Goal: Task Accomplishment & Management: Manage account settings

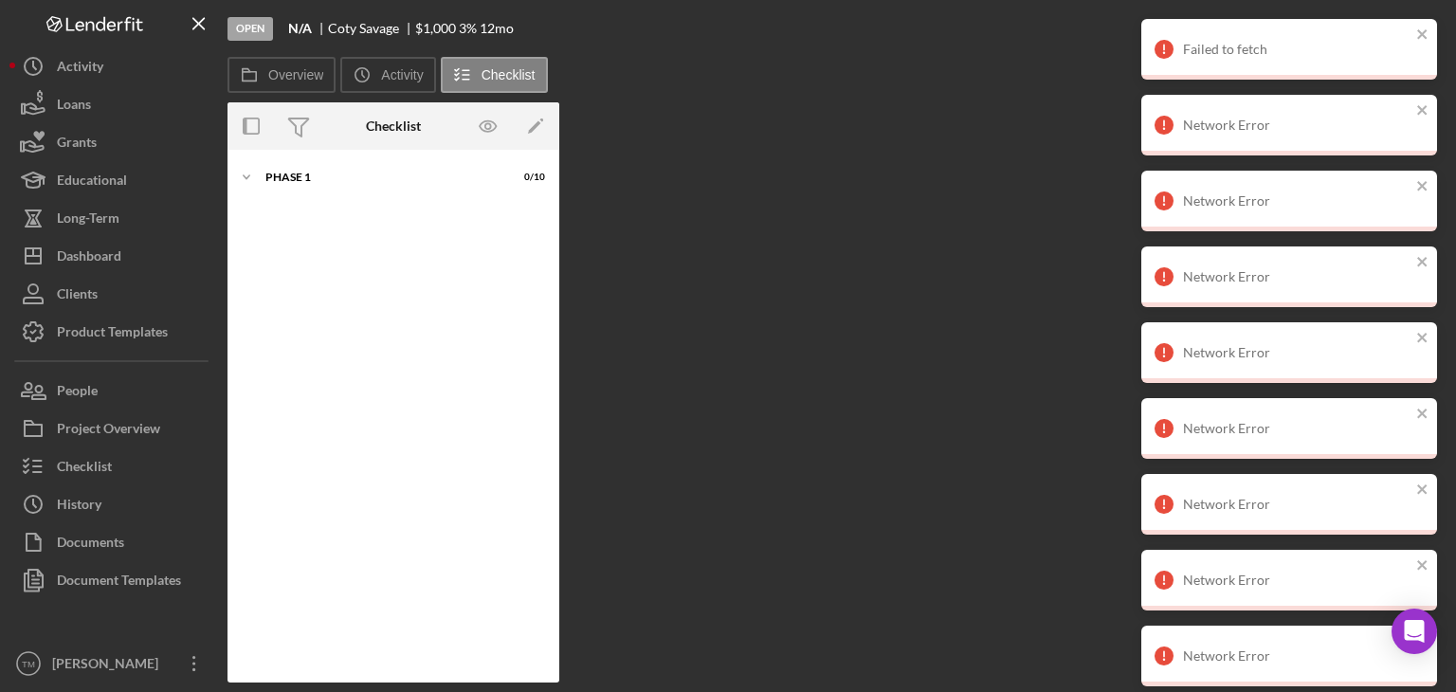
click at [981, 365] on div "Overview Internal Workflow Stage Open Icon/Dropdown Arrow Archive (can unarchiv…" at bounding box center [837, 392] width 1219 height 580
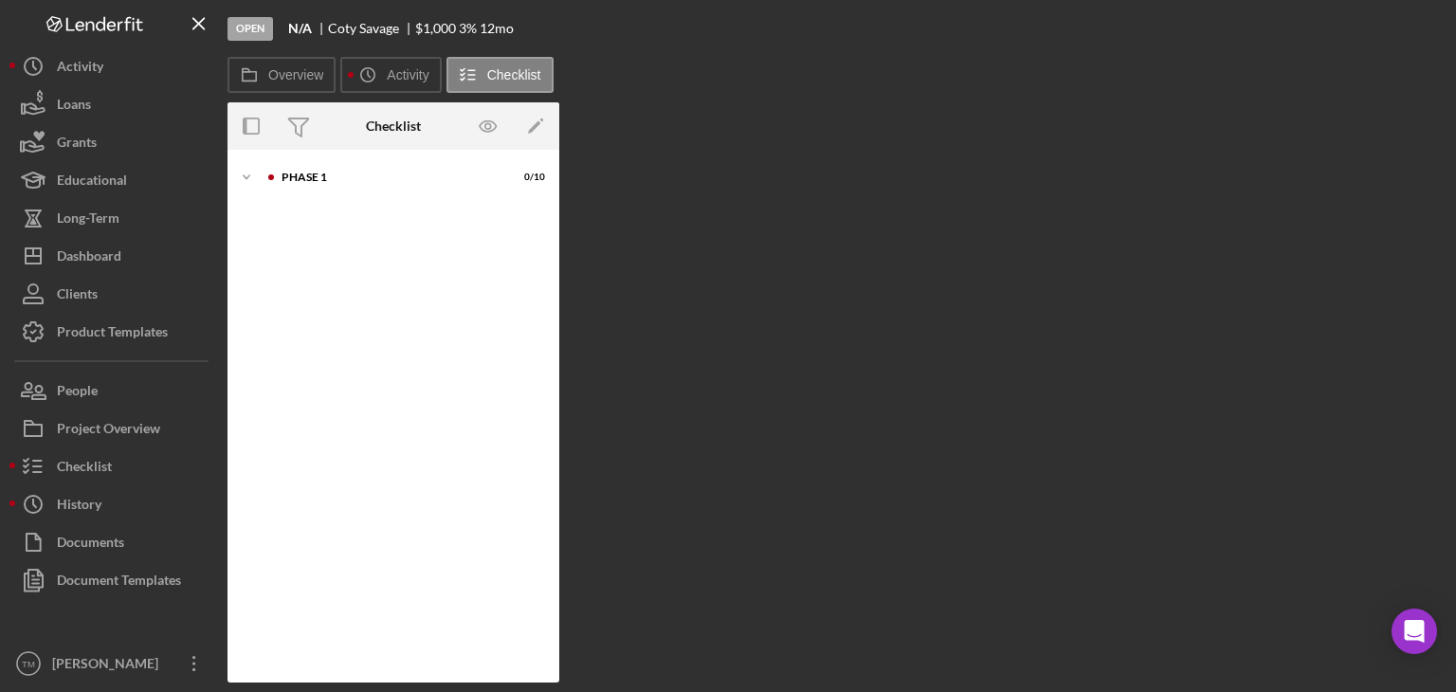
click at [86, 247] on div "Dashboard" at bounding box center [89, 258] width 64 height 43
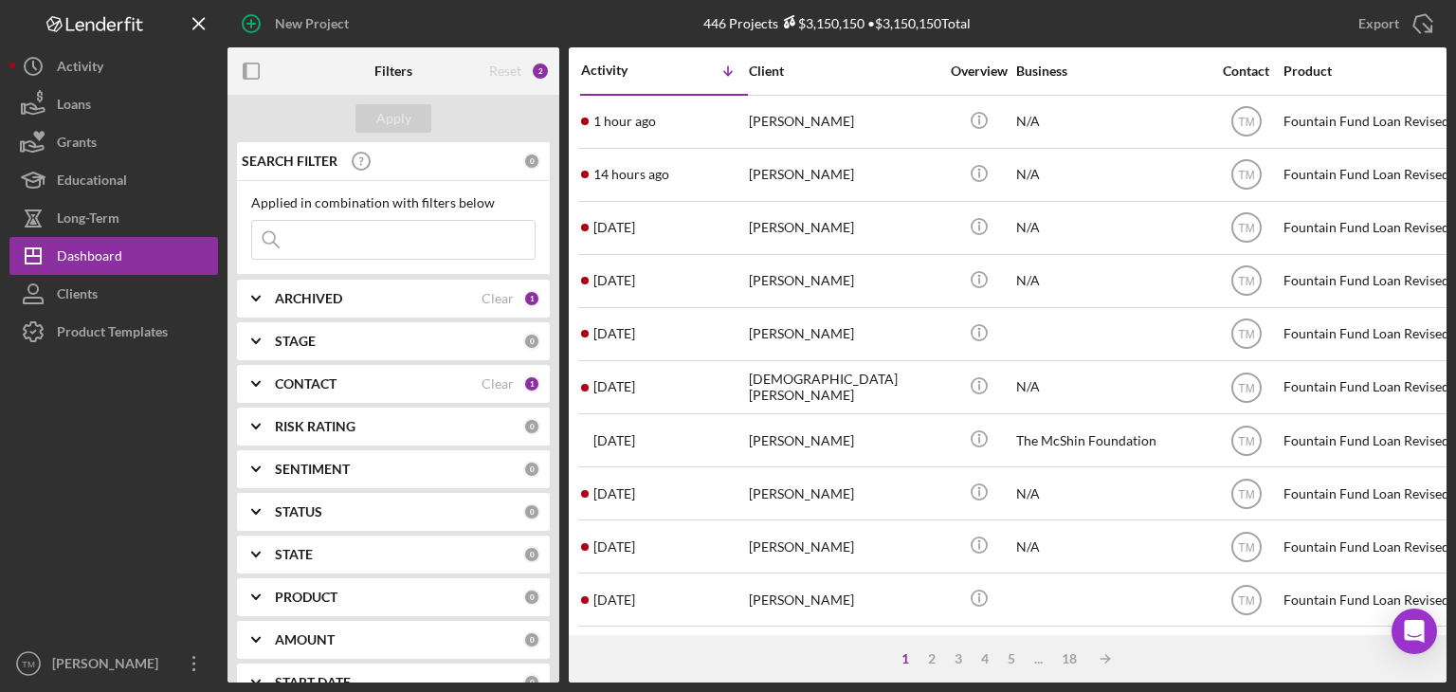
click at [801, 122] on div "[PERSON_NAME]" at bounding box center [844, 122] width 190 height 50
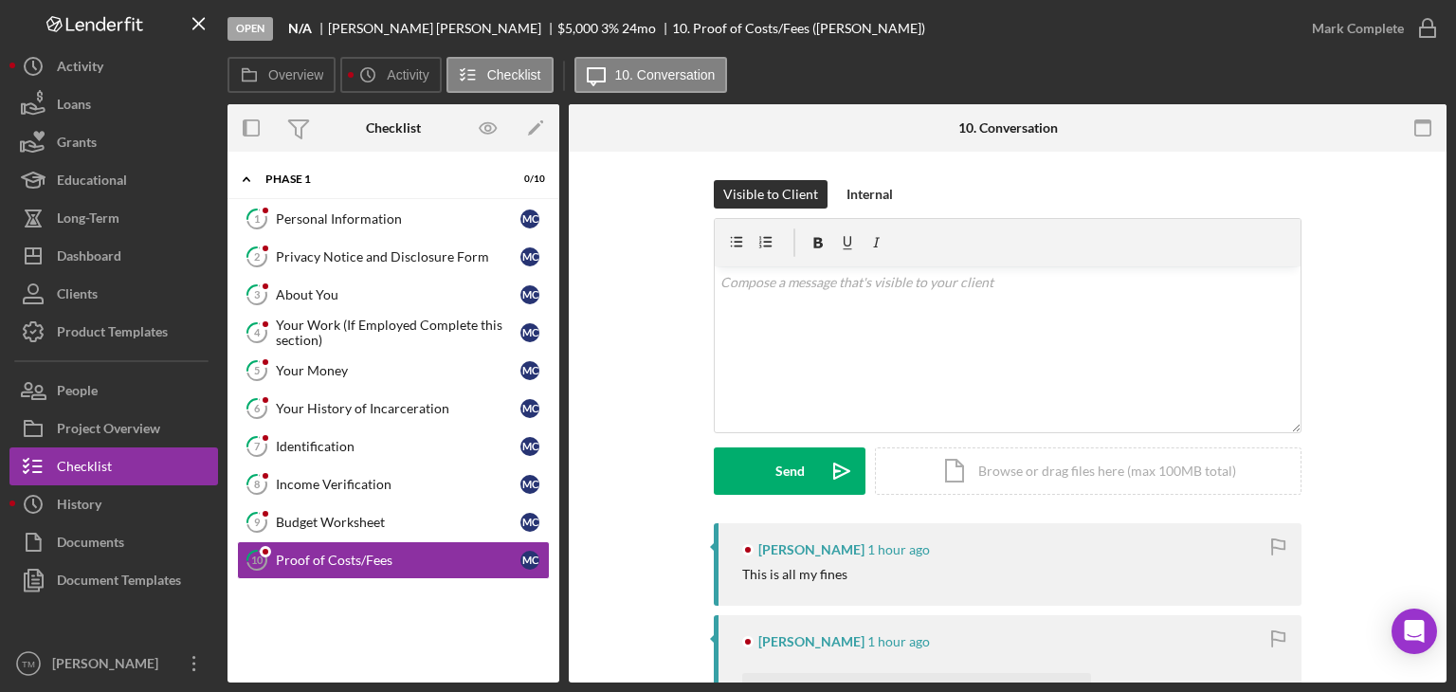
click at [336, 221] on div "Personal Information" at bounding box center [398, 218] width 245 height 15
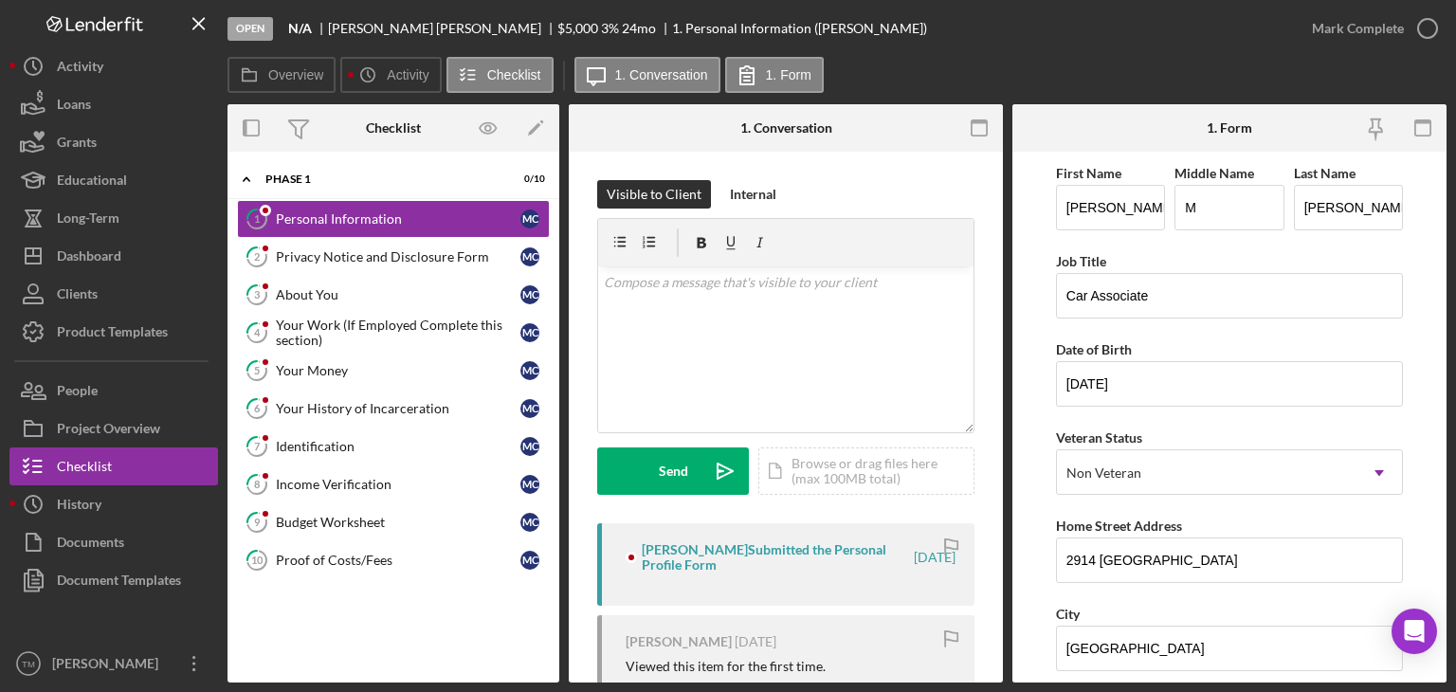
click at [1383, 27] on div "Mark Complete" at bounding box center [1358, 28] width 92 height 38
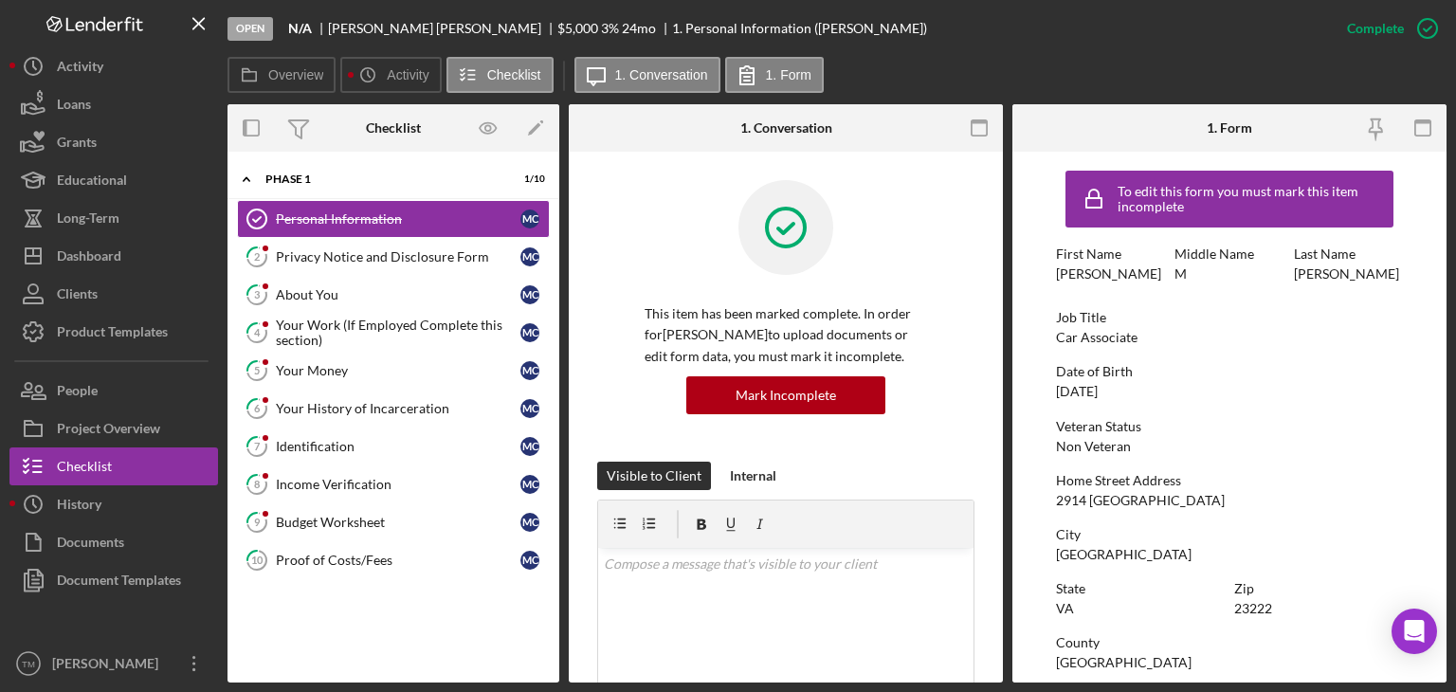
click at [340, 252] on div "Privacy Notice and Disclosure Form" at bounding box center [398, 256] width 245 height 15
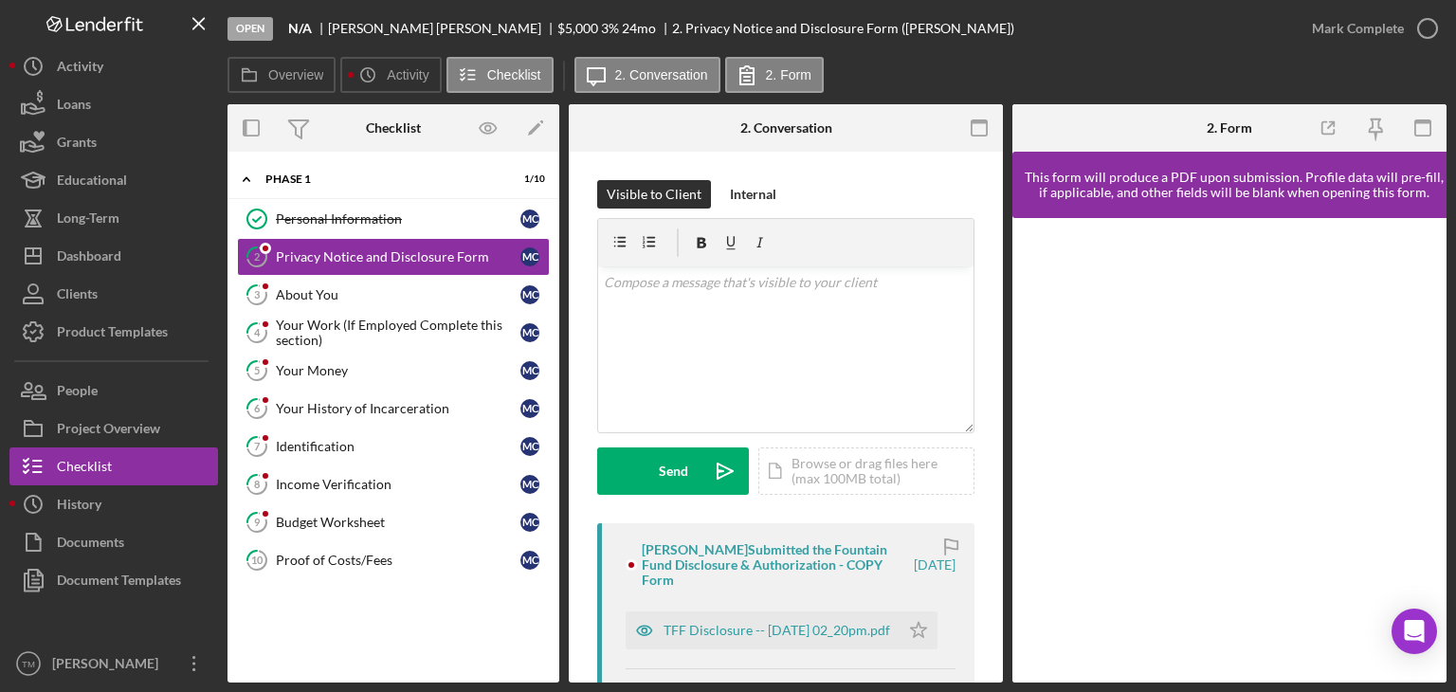
click at [750, 634] on div "TFF Disclosure -- 2025-09-23 02_20pm.pdf" at bounding box center [777, 630] width 227 height 15
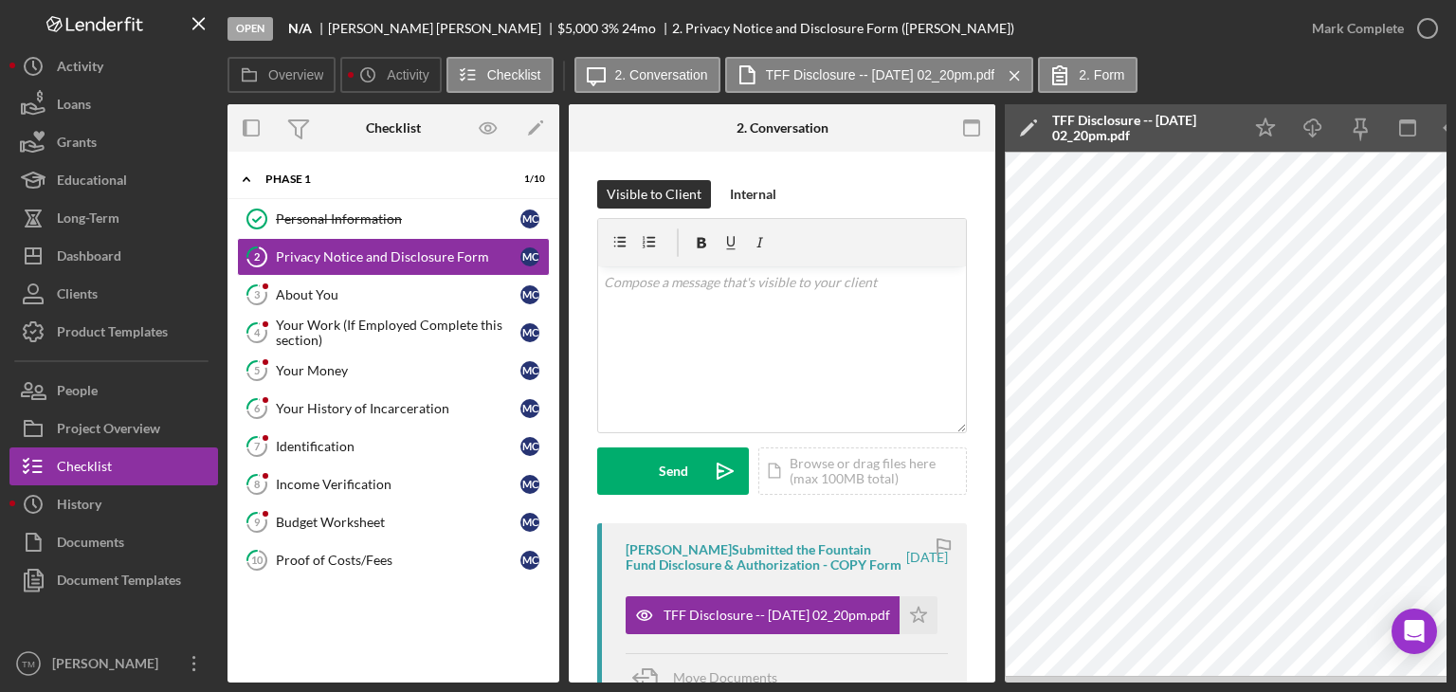
click at [914, 629] on icon "Icon/Star" at bounding box center [919, 615] width 38 height 38
click at [1385, 20] on div "Mark Complete" at bounding box center [1358, 28] width 92 height 38
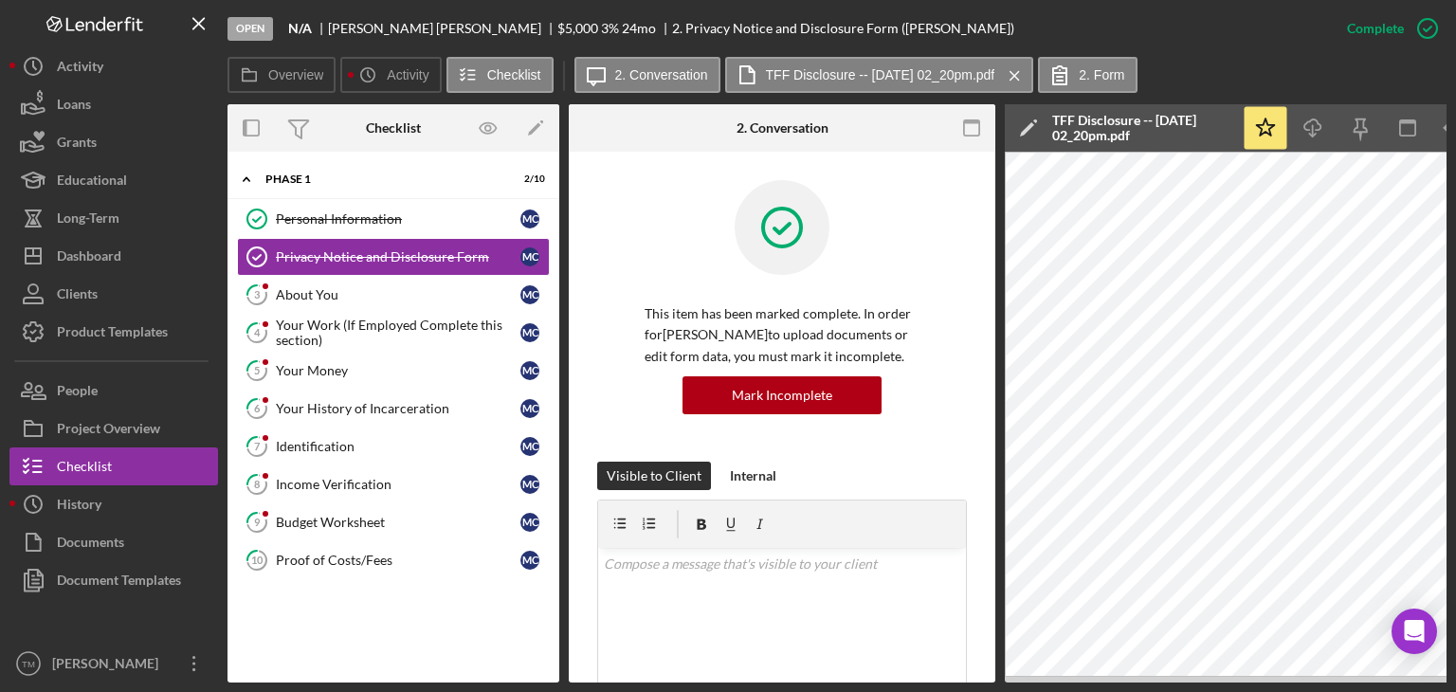
click at [284, 293] on div "About You" at bounding box center [398, 294] width 245 height 15
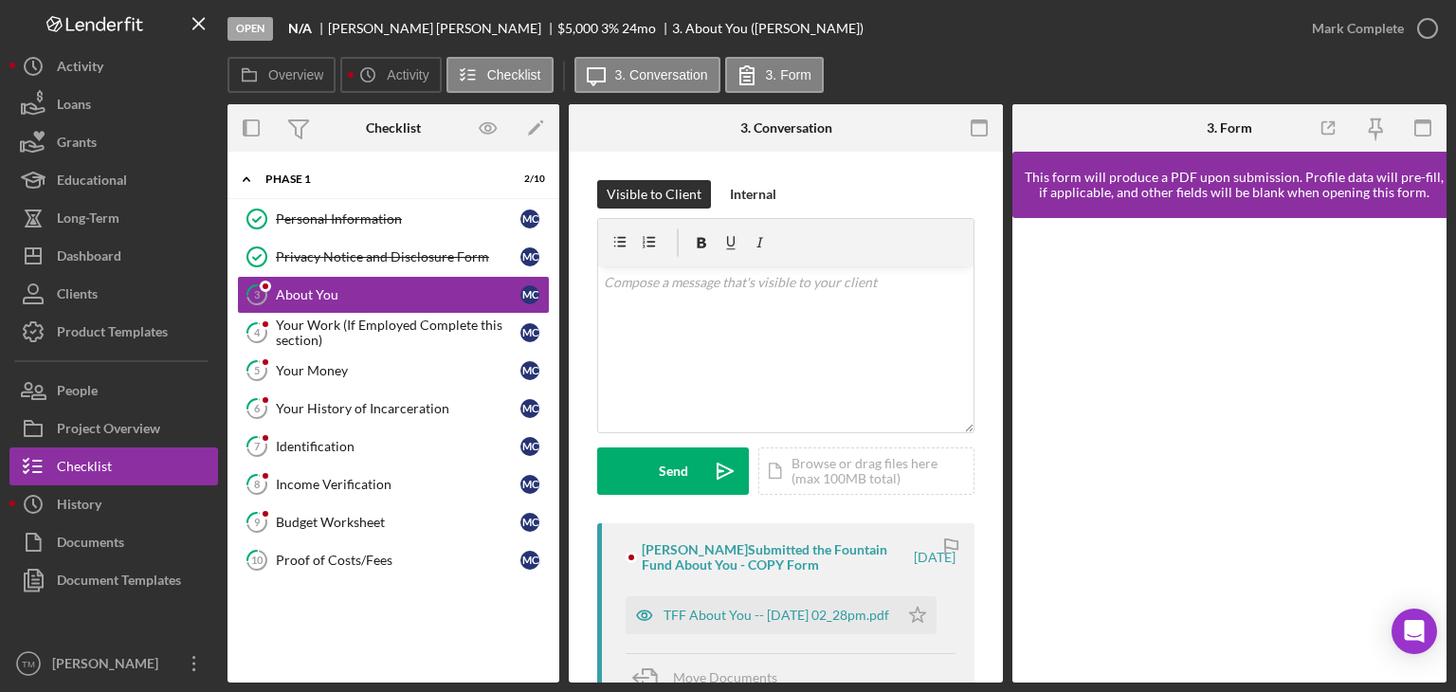
click at [741, 616] on div "TFF About You -- 2025-09-23 02_28pm.pdf" at bounding box center [777, 615] width 226 height 15
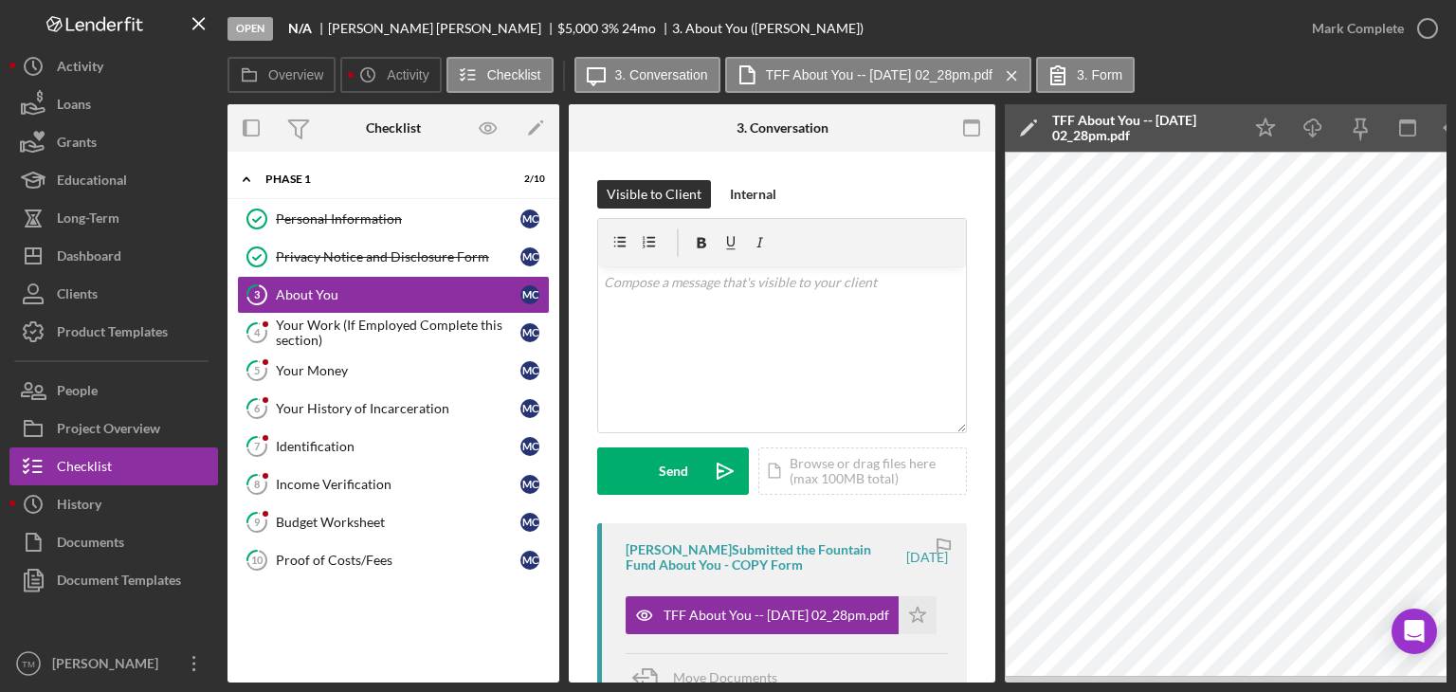
click at [915, 618] on polygon "button" at bounding box center [918, 614] width 16 height 15
click at [1381, 22] on div "Mark Complete" at bounding box center [1358, 28] width 92 height 38
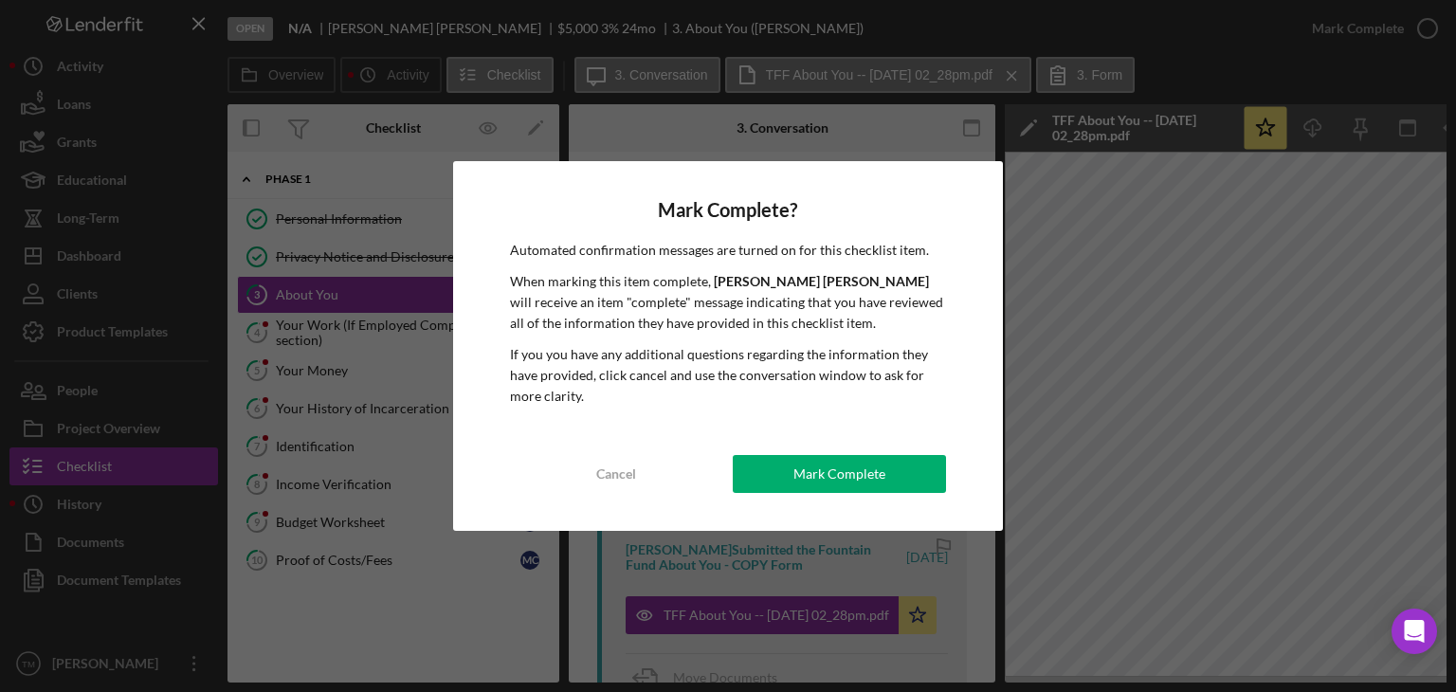
click at [803, 485] on div "Mark Complete" at bounding box center [840, 474] width 92 height 38
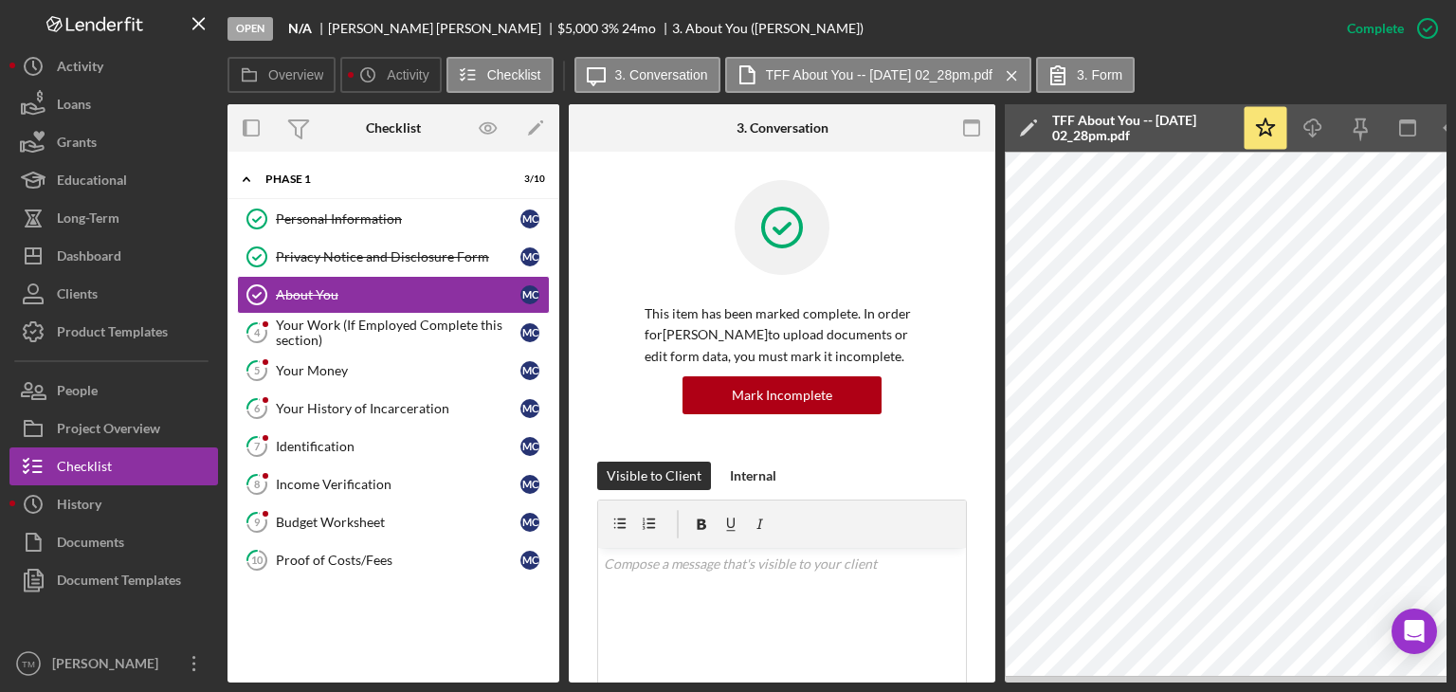
click at [314, 333] on div "Your Work (If Employed Complete this section)" at bounding box center [398, 333] width 245 height 30
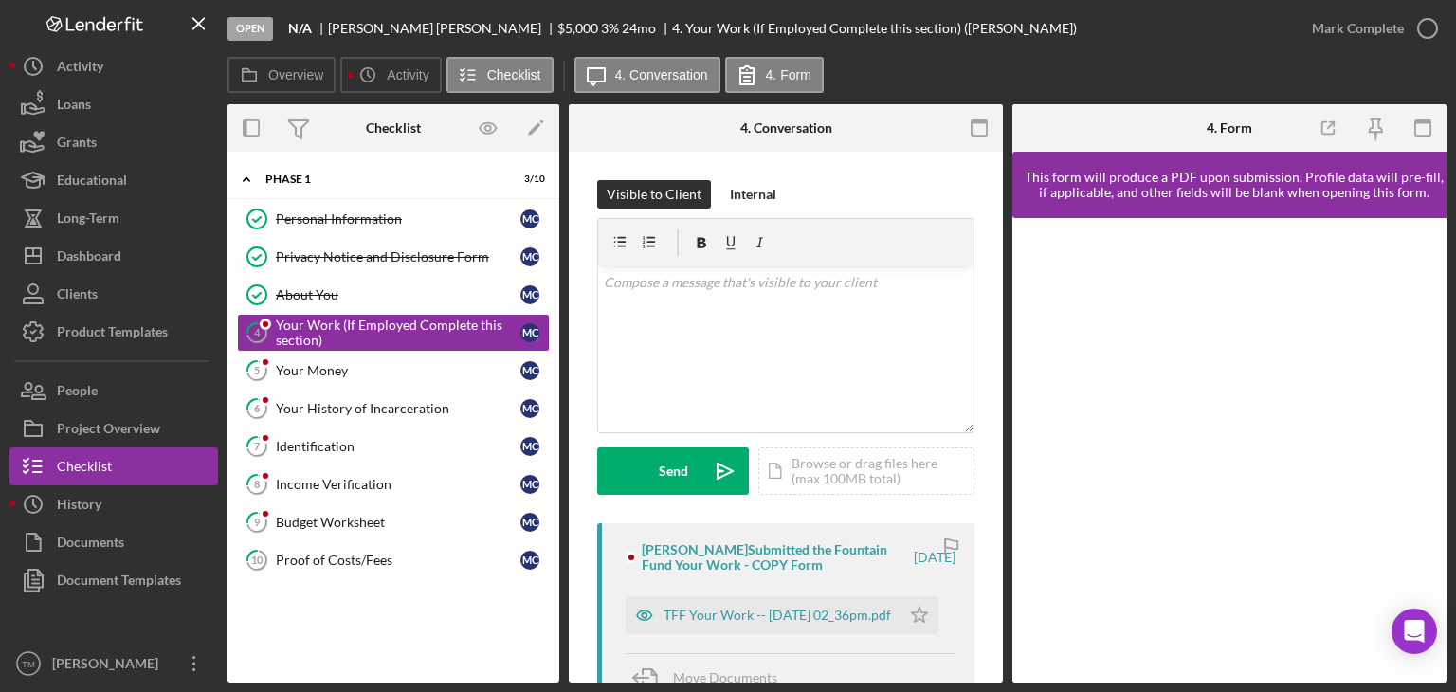
click at [702, 608] on div "TFF Your Work -- 2025-09-23 02_36pm.pdf" at bounding box center [778, 615] width 228 height 15
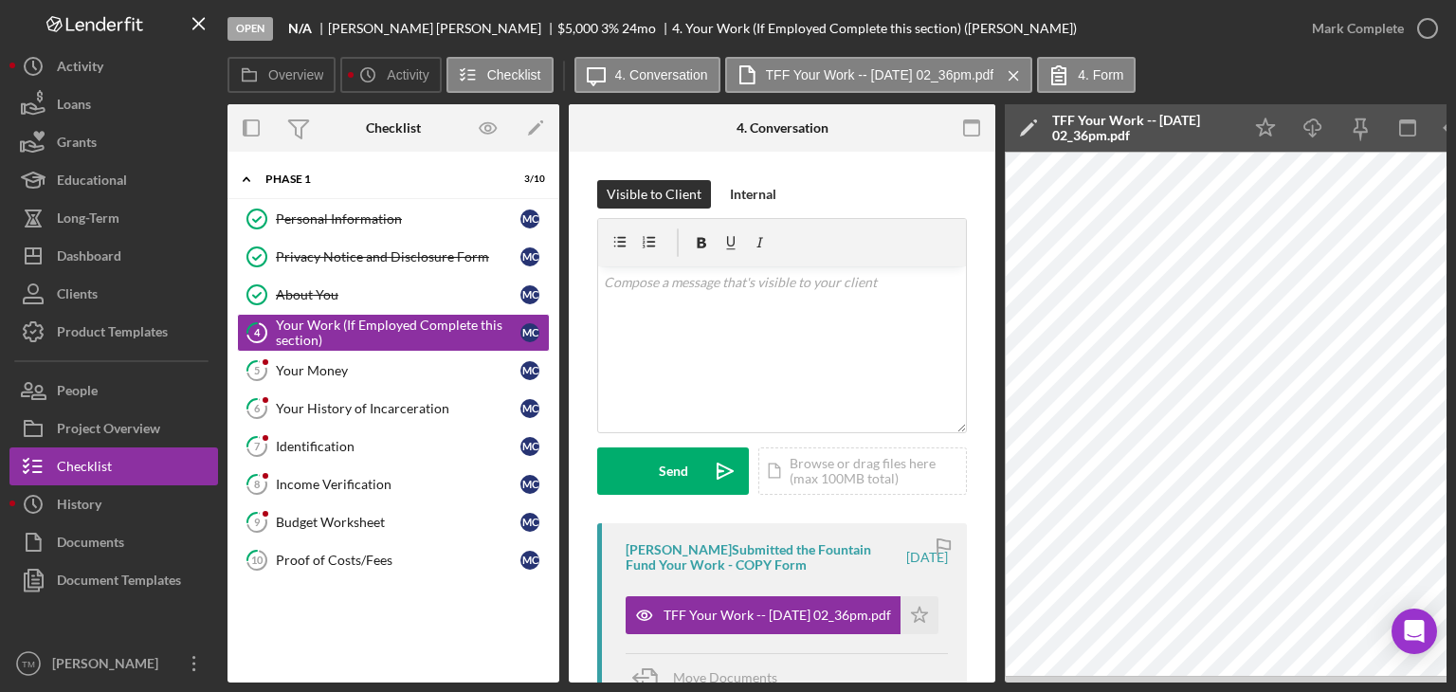
click at [912, 612] on polygon "button" at bounding box center [920, 614] width 16 height 15
click at [1375, 27] on div "Mark Complete" at bounding box center [1358, 28] width 92 height 38
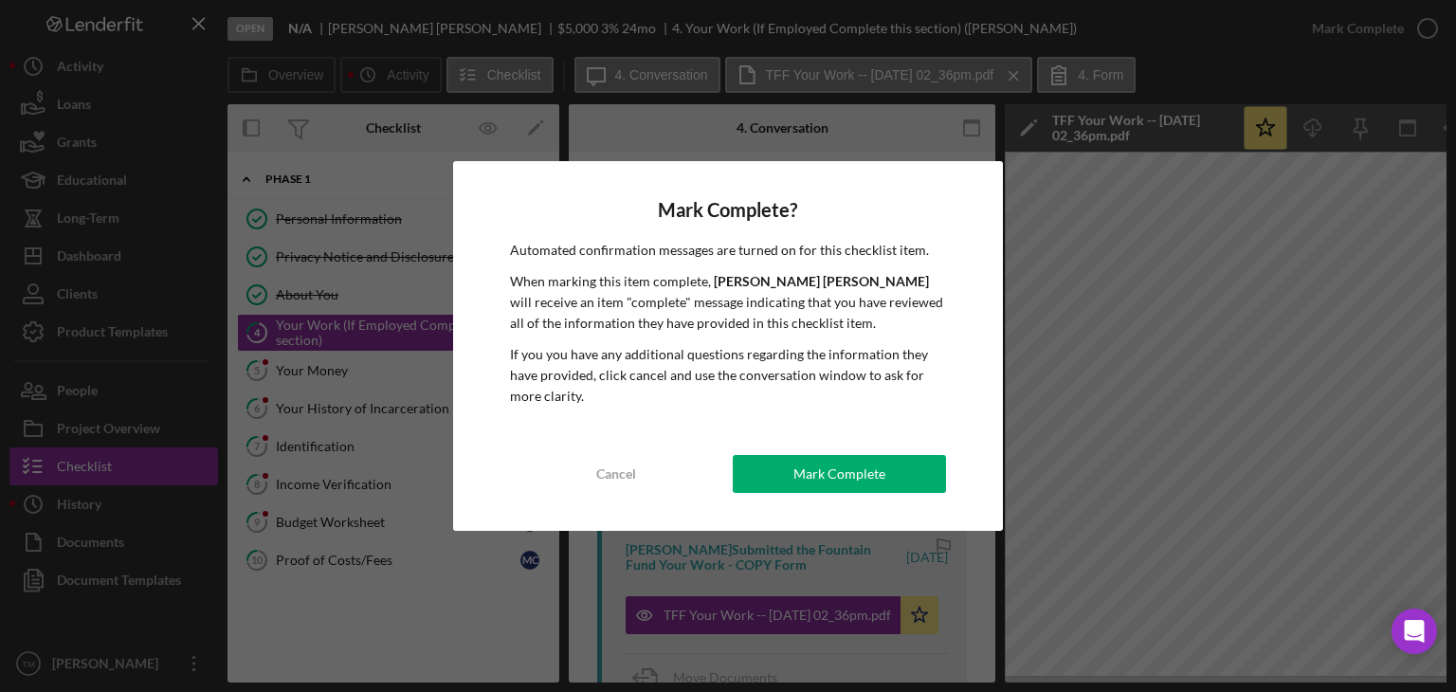
click at [887, 479] on button "Mark Complete" at bounding box center [839, 474] width 213 height 38
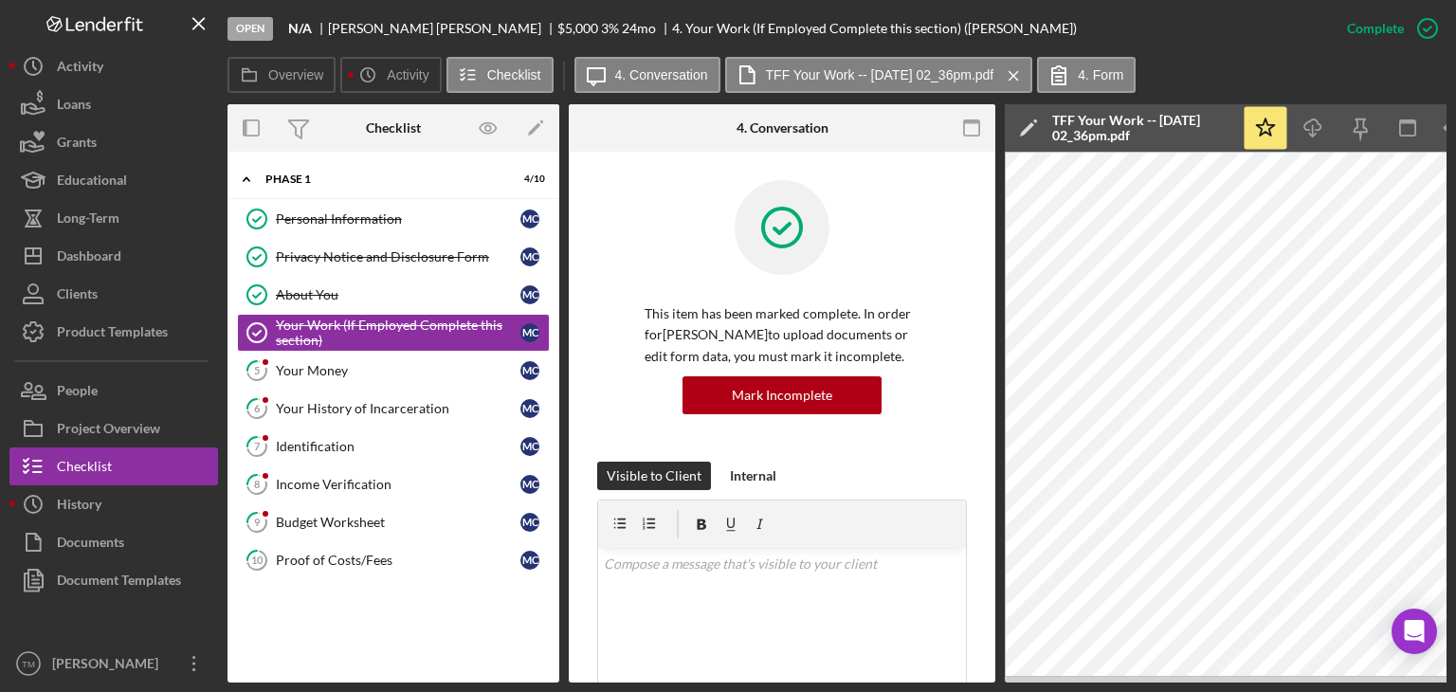
click at [305, 371] on div "Your Money" at bounding box center [398, 370] width 245 height 15
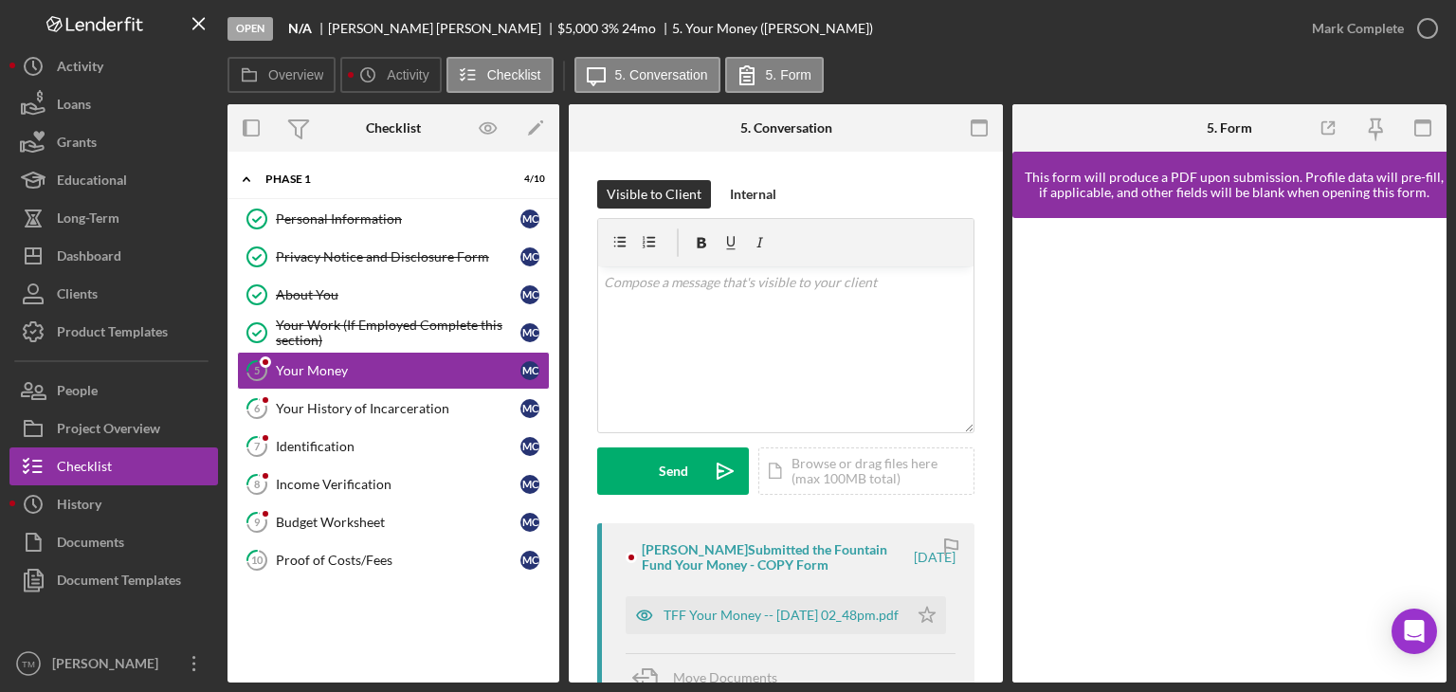
click at [770, 618] on div "TFF Your Money -- 2025-09-23 02_48pm.pdf" at bounding box center [781, 615] width 235 height 15
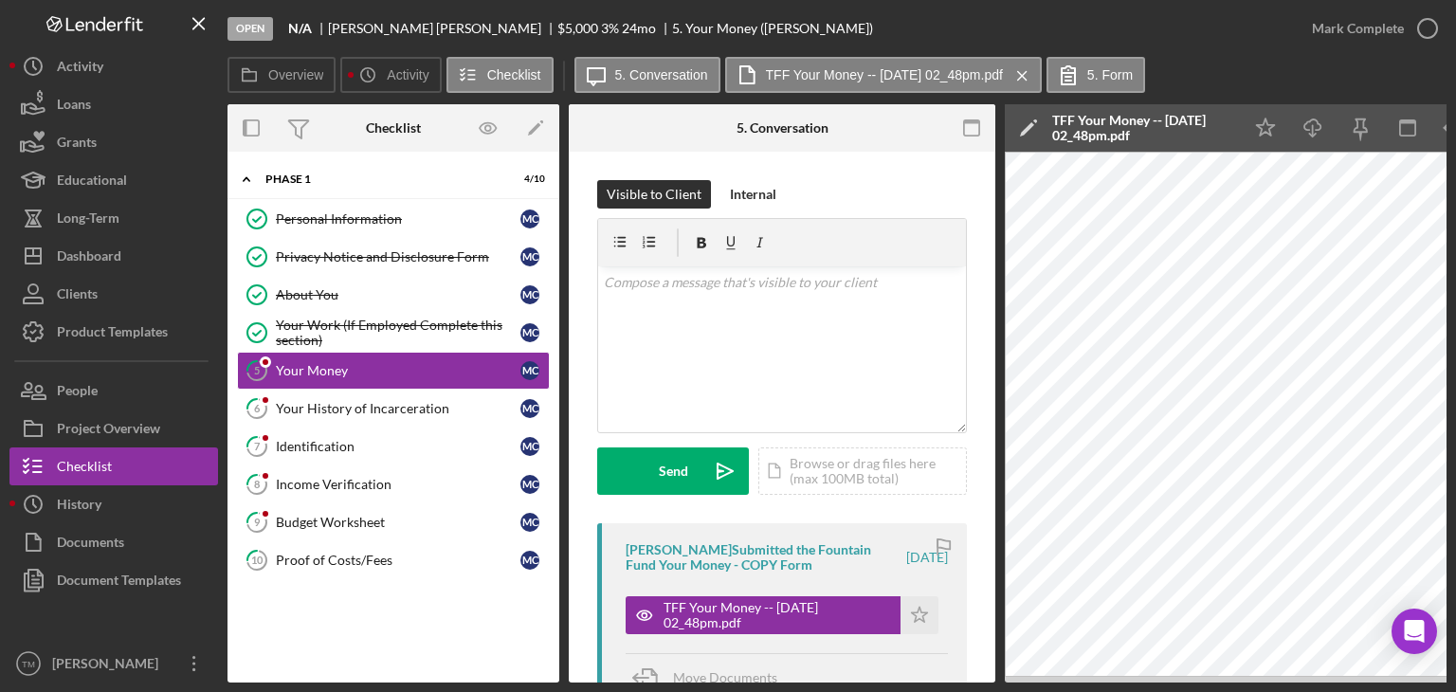
click at [915, 616] on icon "Icon/Star" at bounding box center [920, 615] width 38 height 38
click at [1373, 27] on div "Mark Complete" at bounding box center [1358, 28] width 92 height 38
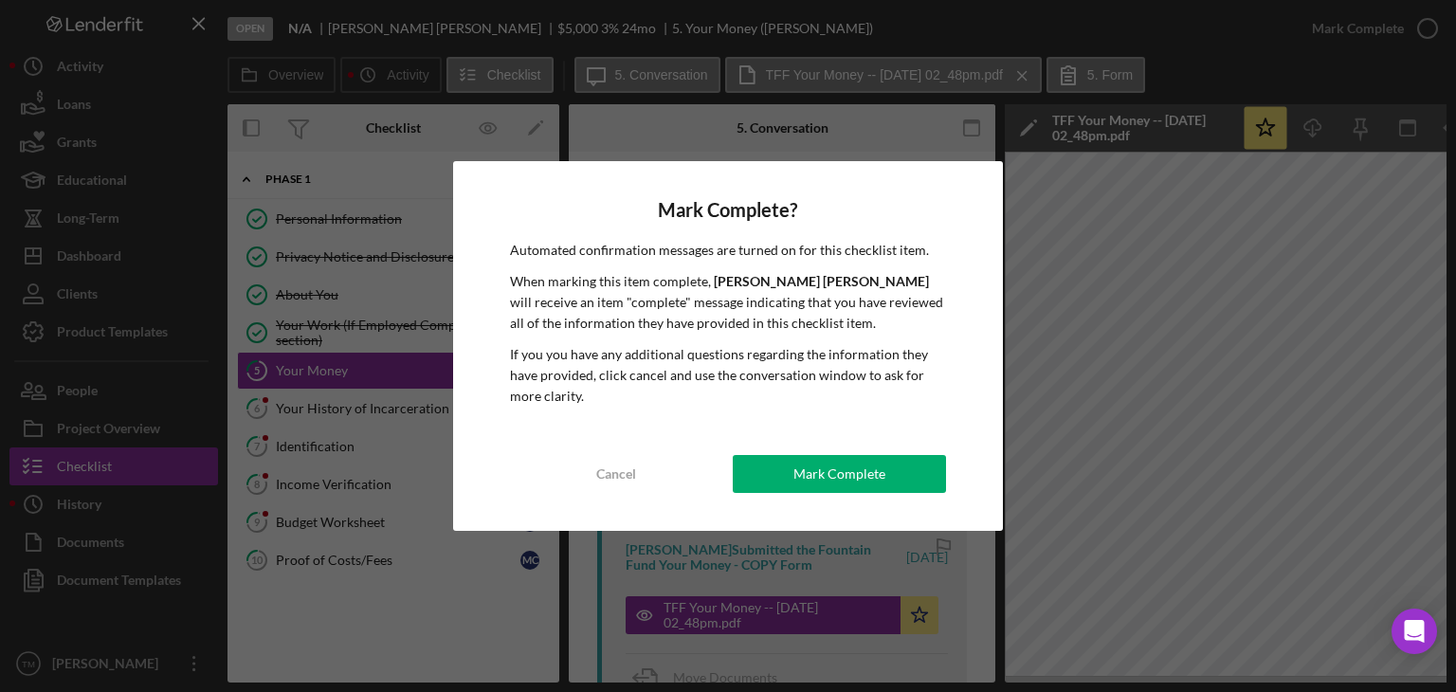
drag, startPoint x: 851, startPoint y: 460, endPoint x: 842, endPoint y: 465, distance: 10.6
click at [850, 460] on div "Mark Complete" at bounding box center [840, 474] width 92 height 38
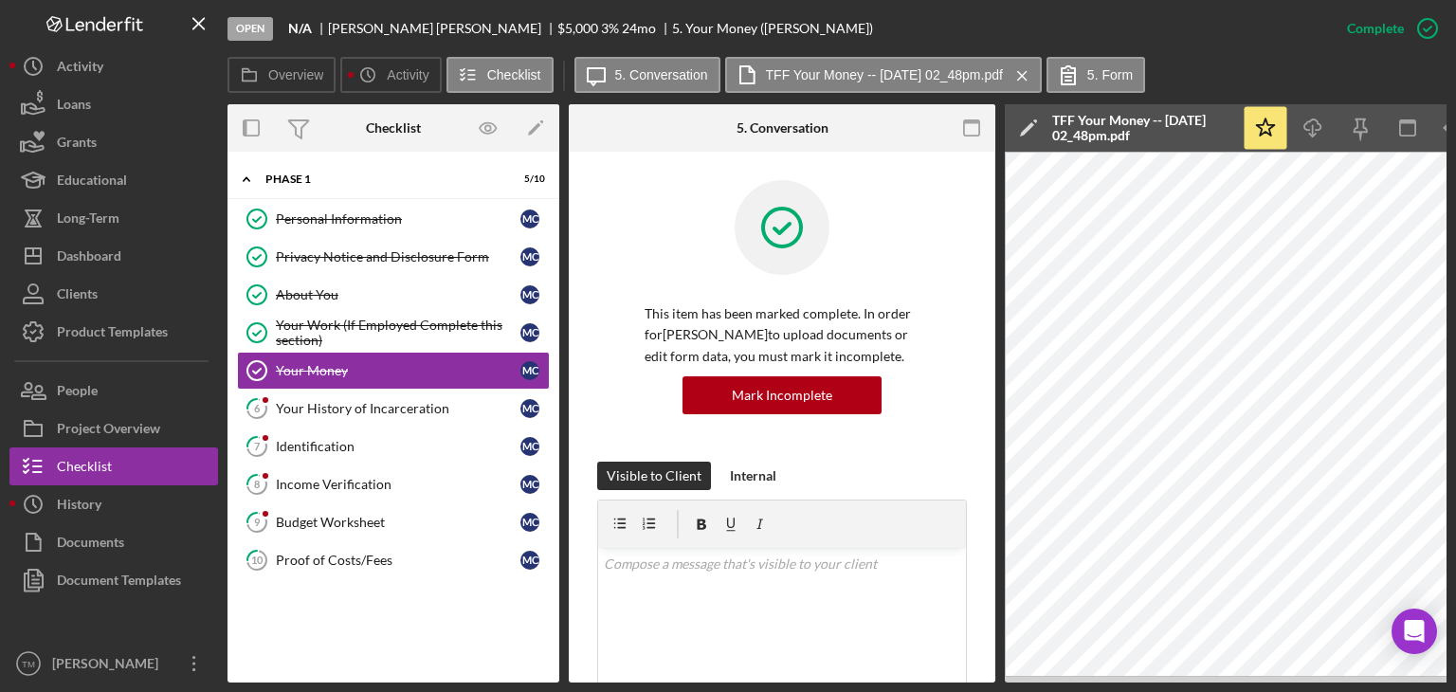
click at [294, 405] on div "Your History of Incarceration" at bounding box center [398, 408] width 245 height 15
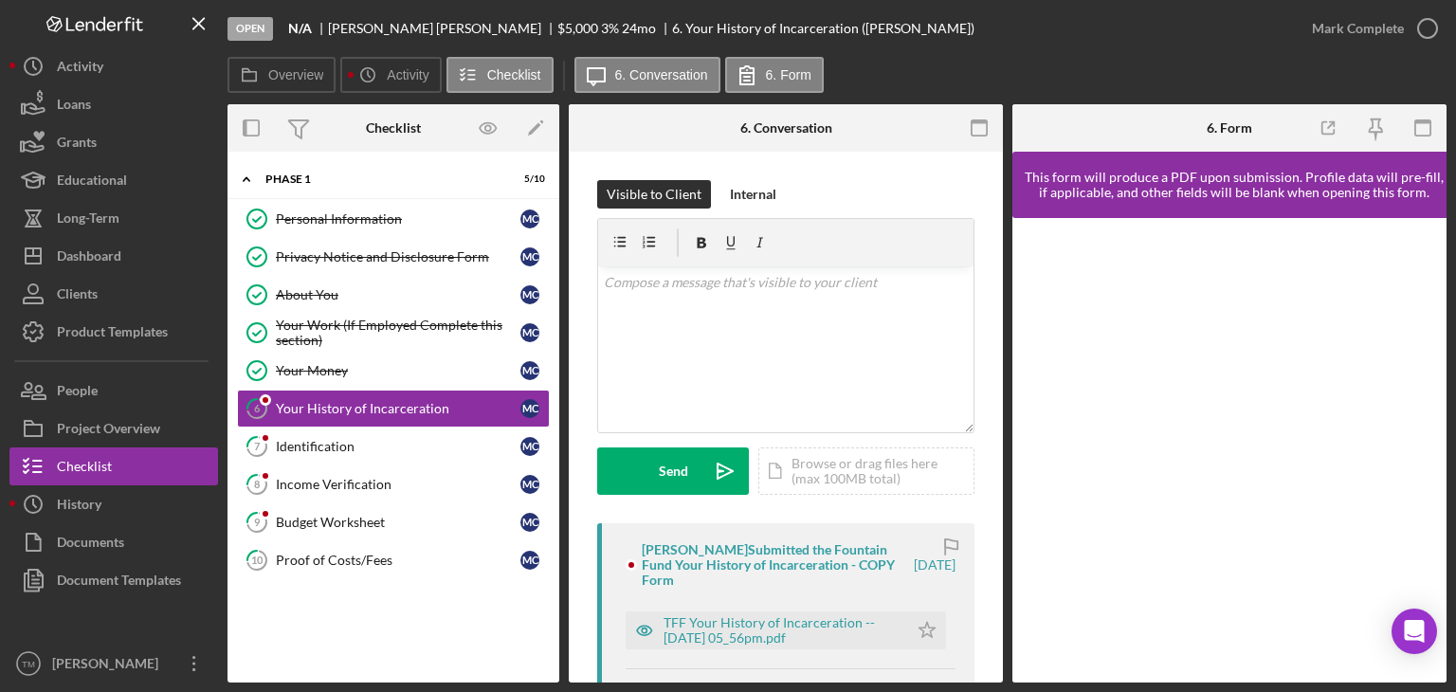
click at [787, 642] on div "TFF Your History of Incarceration -- 2025-09-23 05_56pm.pdf" at bounding box center [781, 630] width 235 height 30
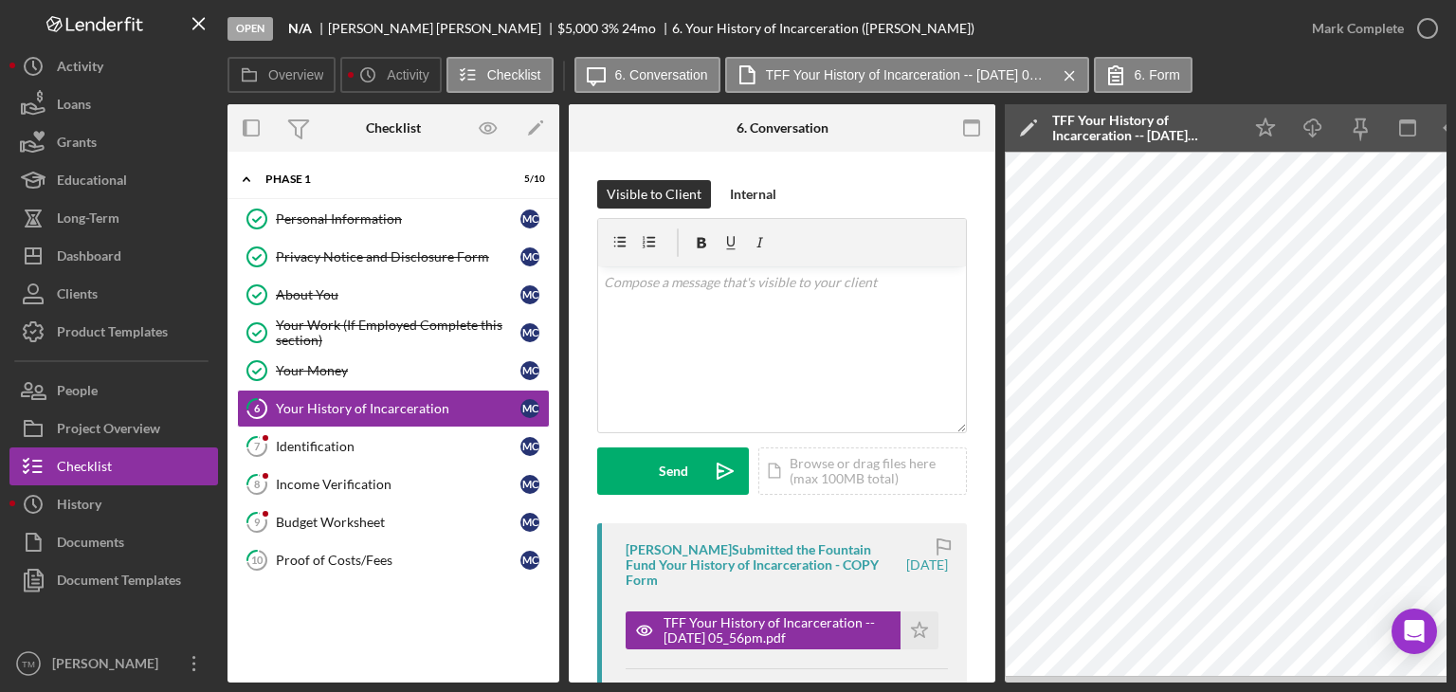
click at [917, 627] on polygon "button" at bounding box center [920, 629] width 16 height 15
click at [1369, 27] on div "Mark Complete" at bounding box center [1358, 28] width 92 height 38
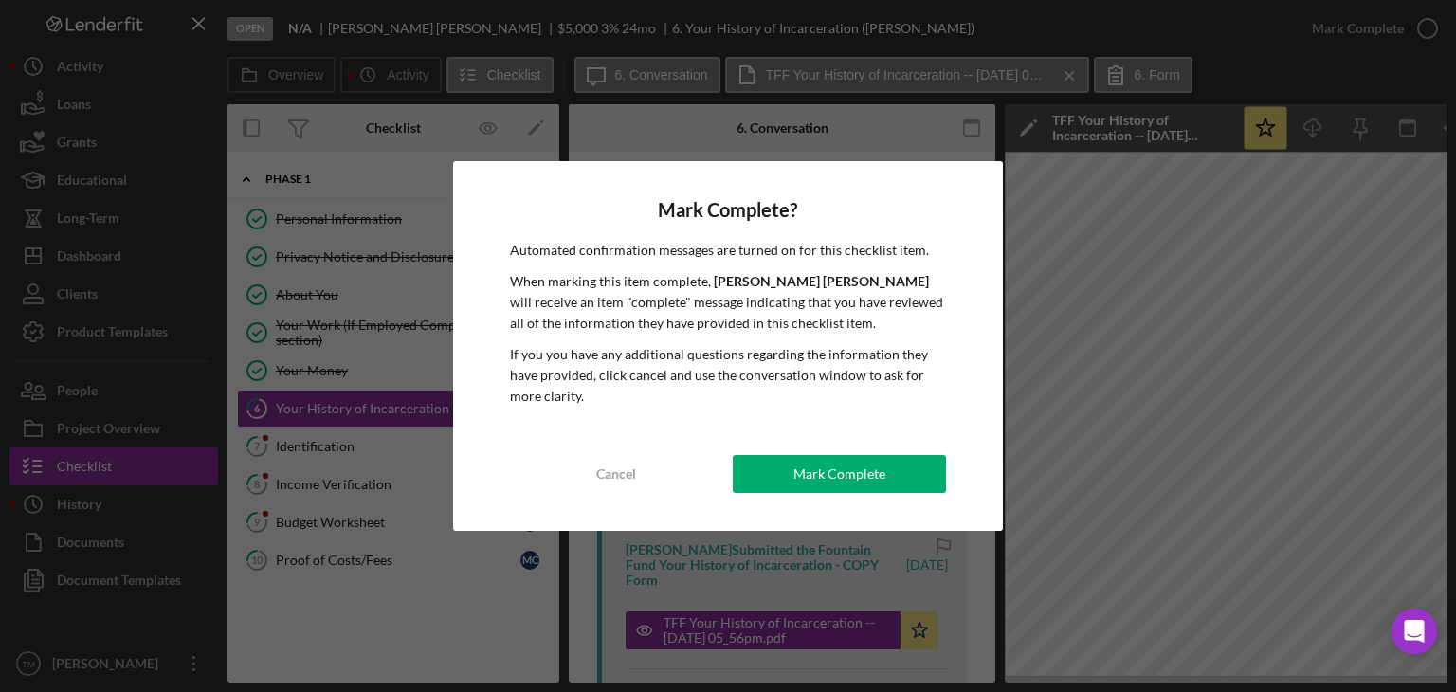
click at [842, 482] on div "Mark Complete" at bounding box center [840, 474] width 92 height 38
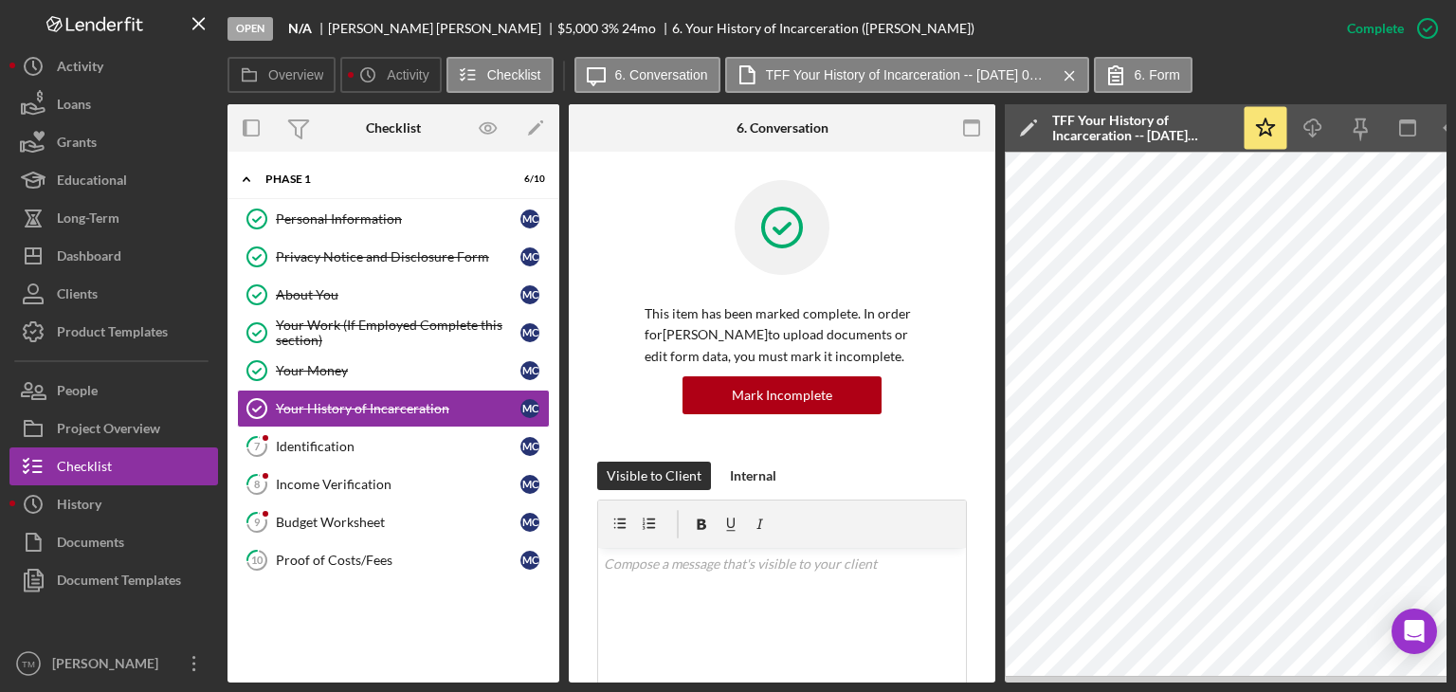
click at [310, 444] on div "Identification" at bounding box center [398, 446] width 245 height 15
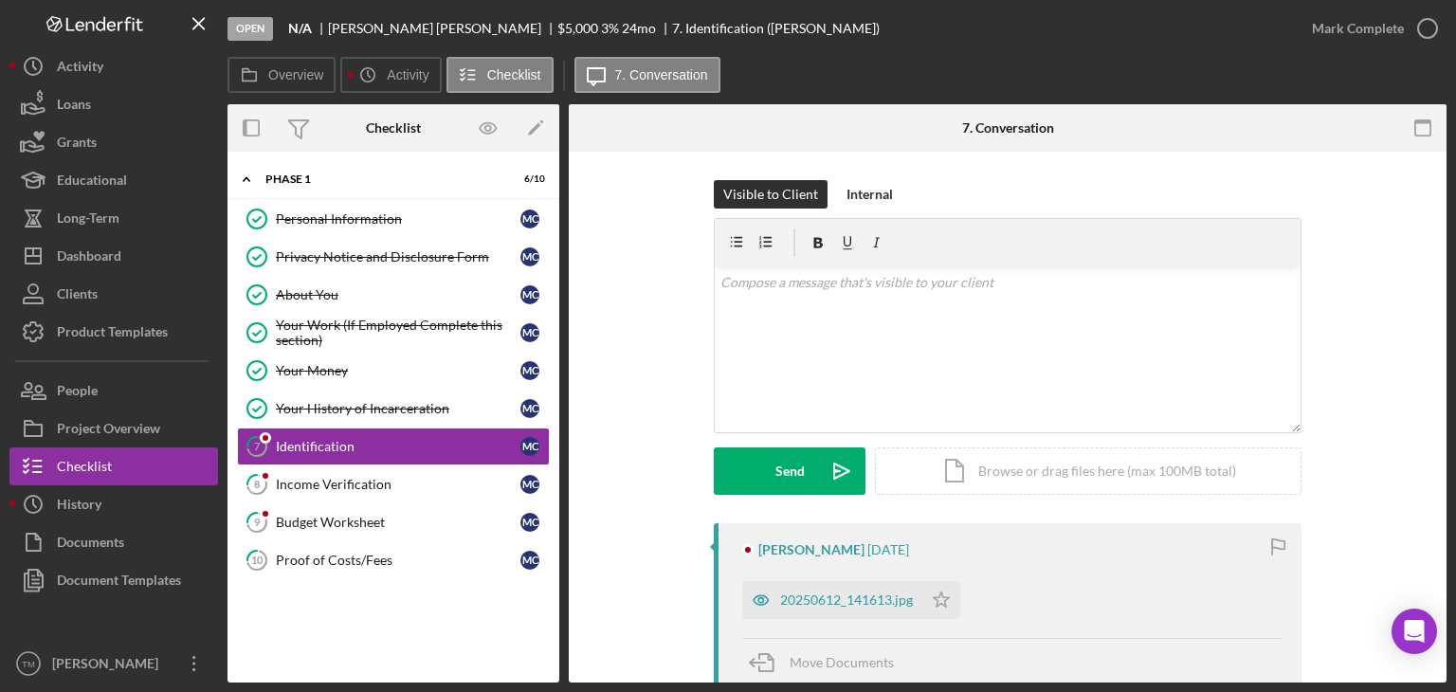
click at [832, 596] on div "20250612_141613.jpg" at bounding box center [846, 600] width 133 height 15
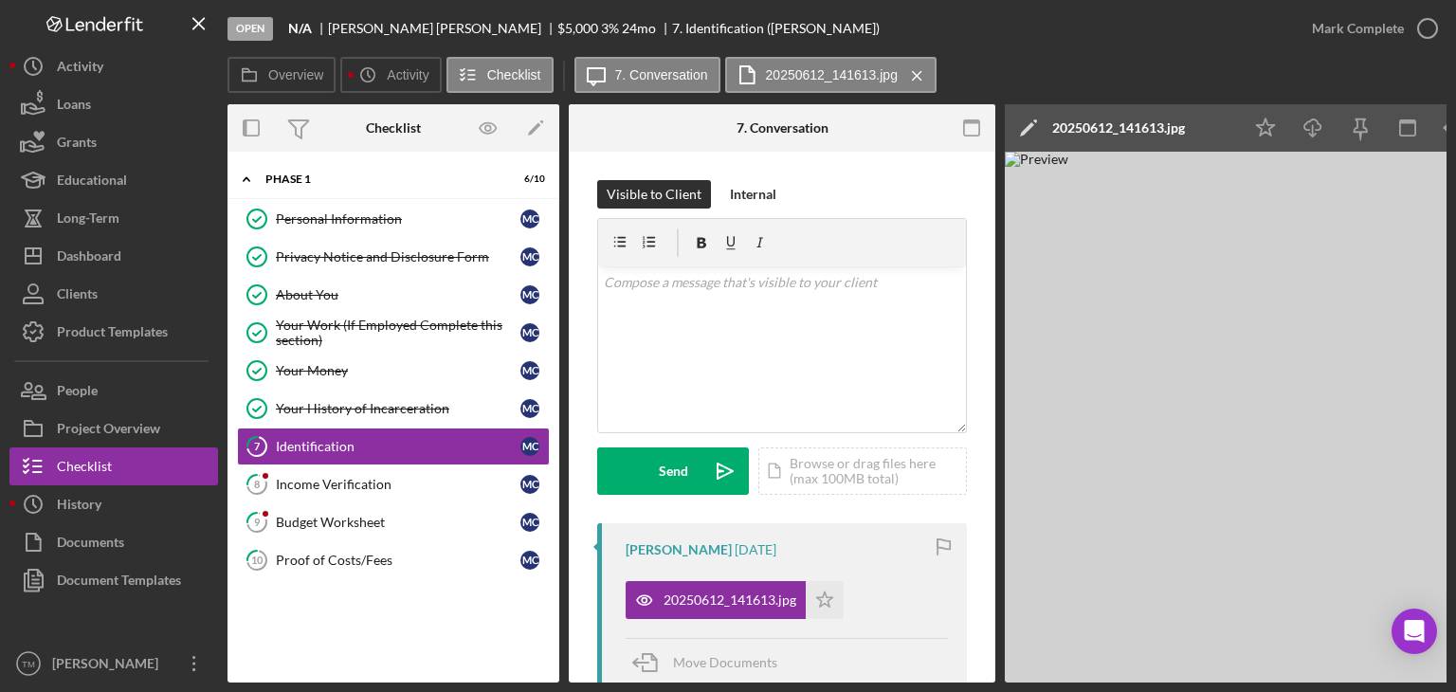
click at [831, 601] on icon "Icon/Star" at bounding box center [825, 600] width 38 height 38
click at [1373, 32] on div "Mark Complete" at bounding box center [1358, 28] width 92 height 38
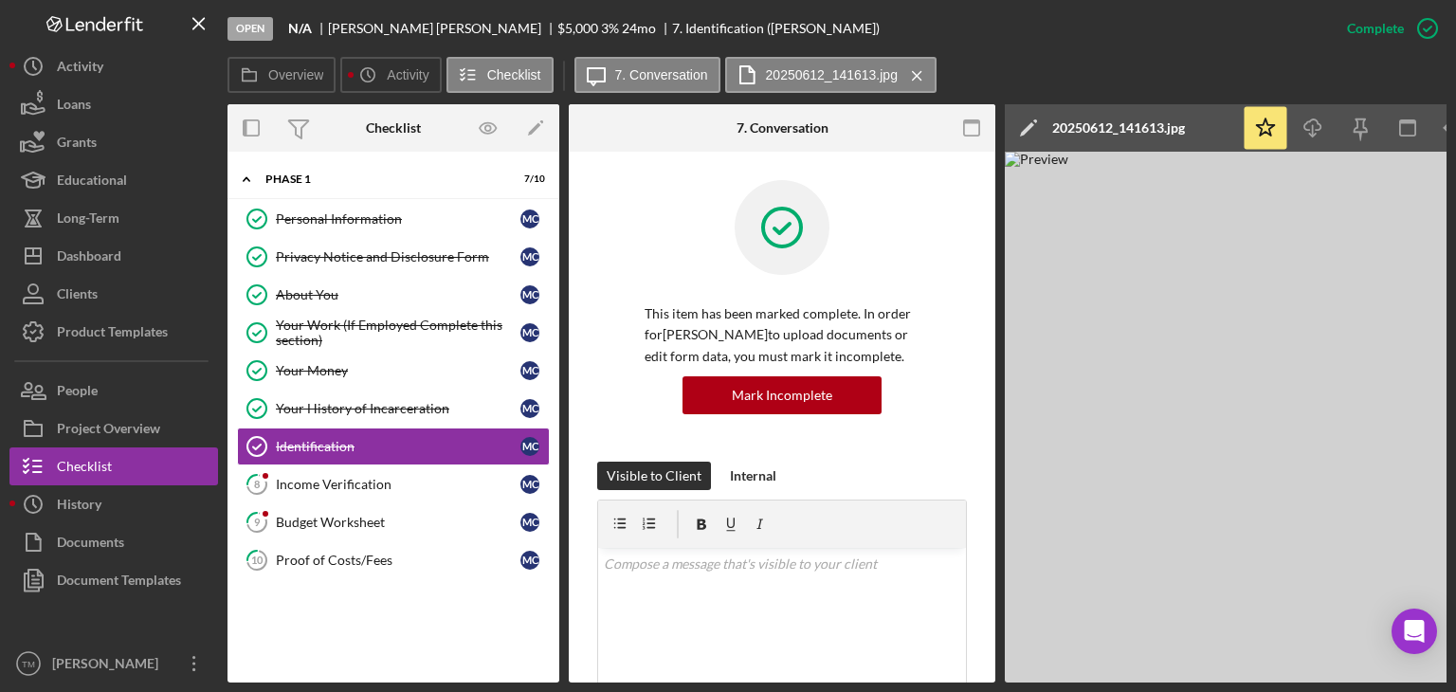
click at [294, 486] on div "Income Verification" at bounding box center [398, 484] width 245 height 15
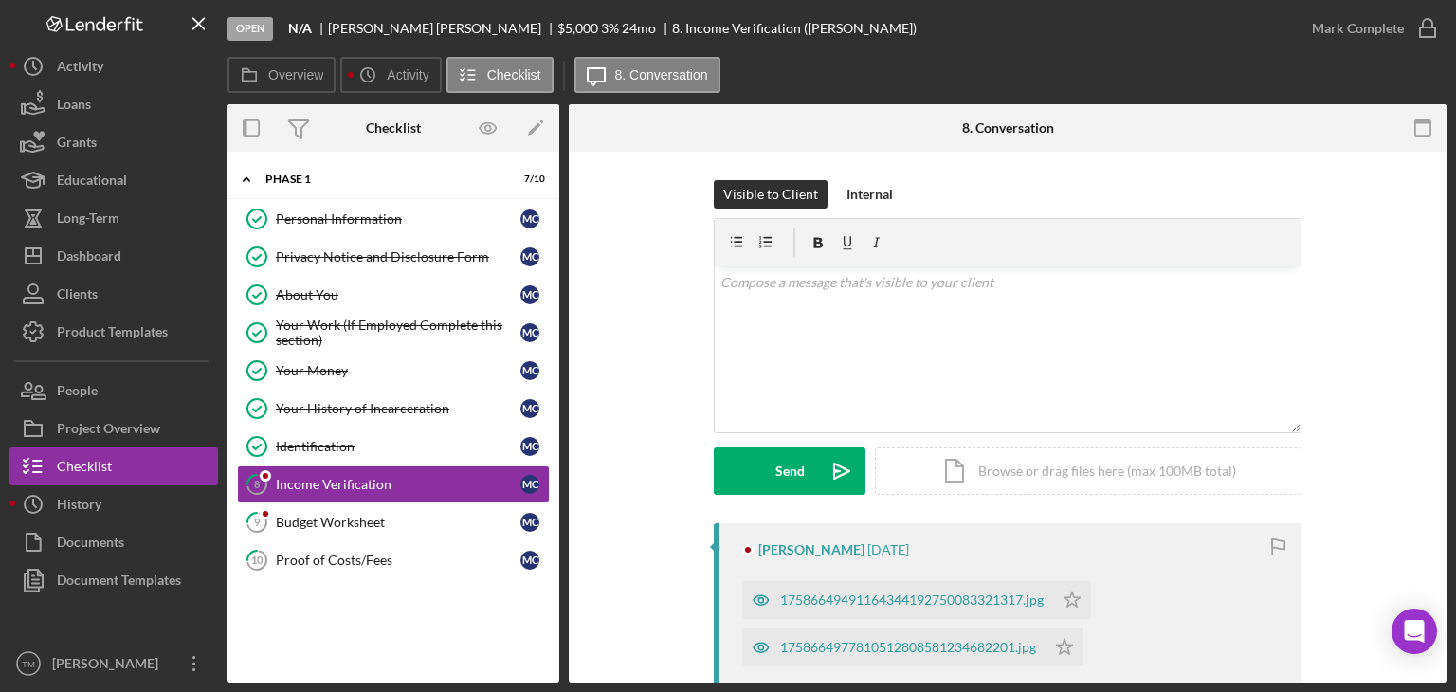
click at [828, 596] on div "17586649491164344192750083321317.jpg" at bounding box center [912, 600] width 264 height 15
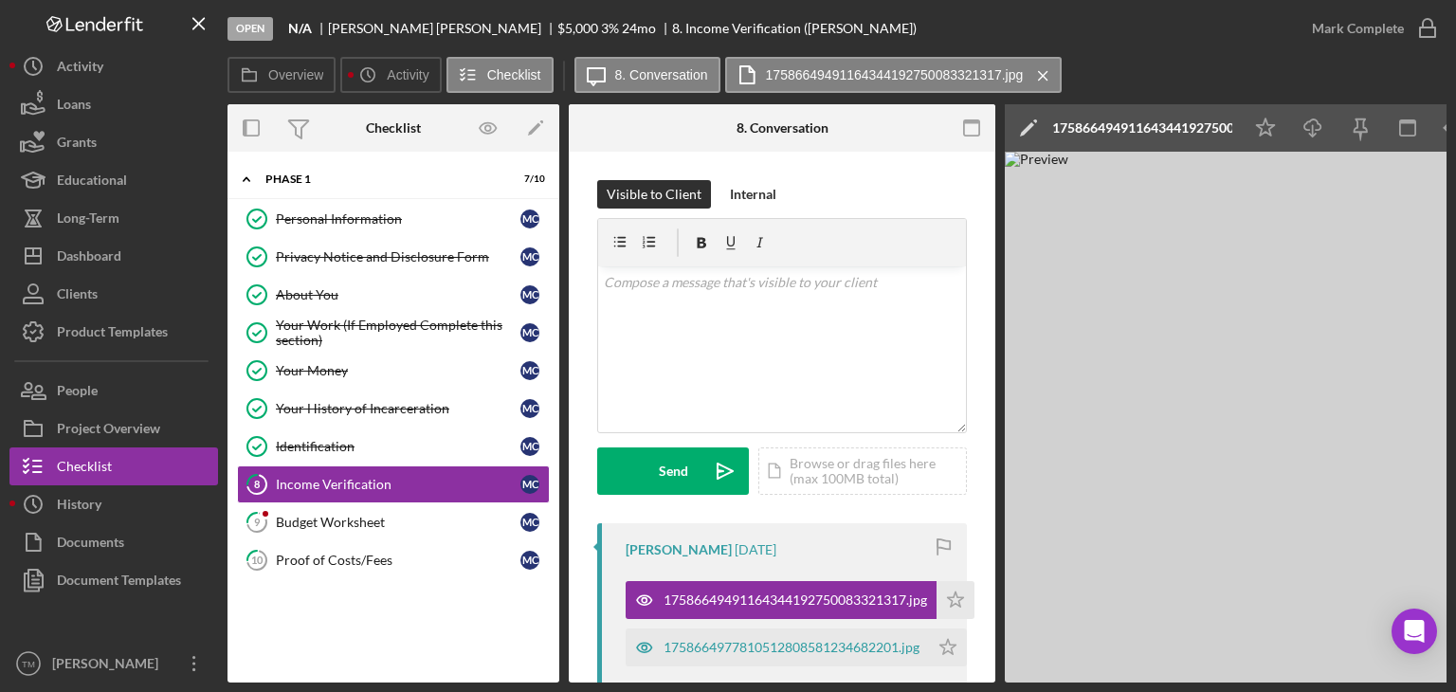
click at [958, 605] on icon "Icon/Star" at bounding box center [956, 600] width 38 height 38
click at [1373, 25] on div "Mark Complete" at bounding box center [1358, 28] width 92 height 38
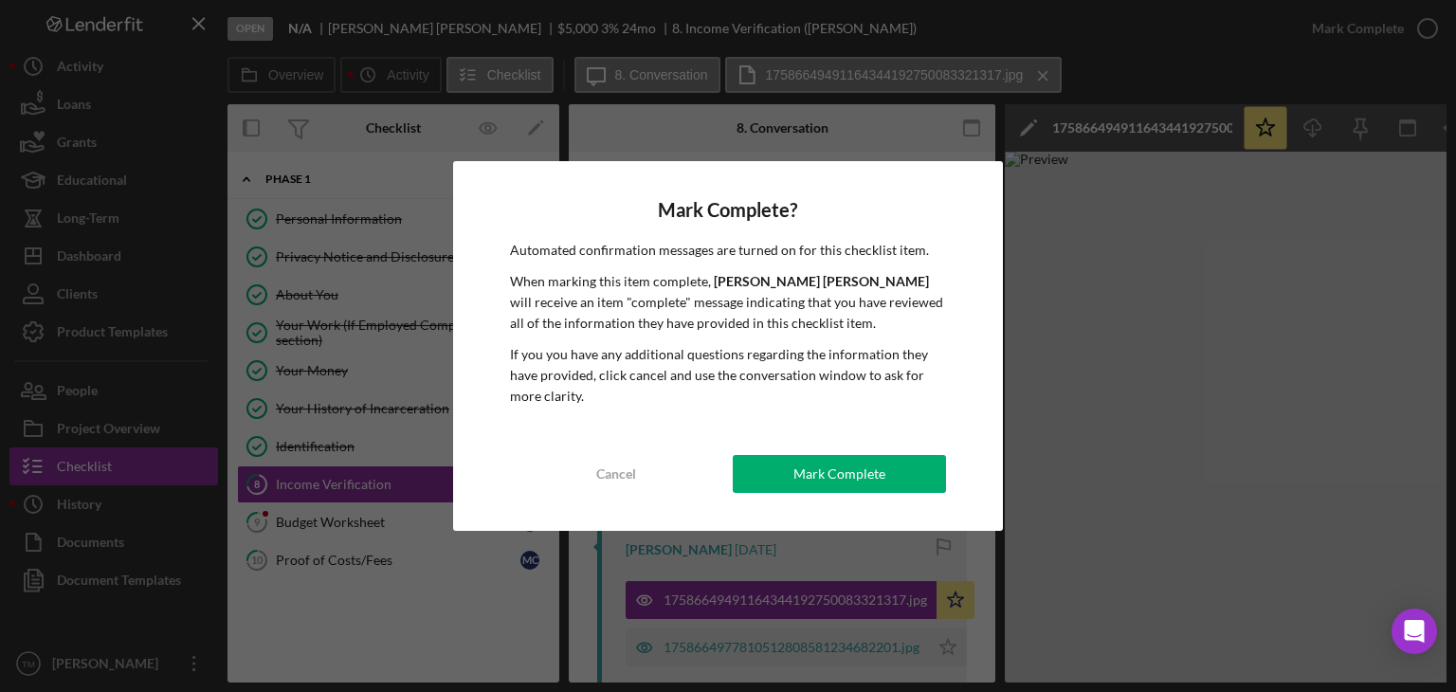
click at [871, 466] on div "Mark Complete" at bounding box center [840, 474] width 92 height 38
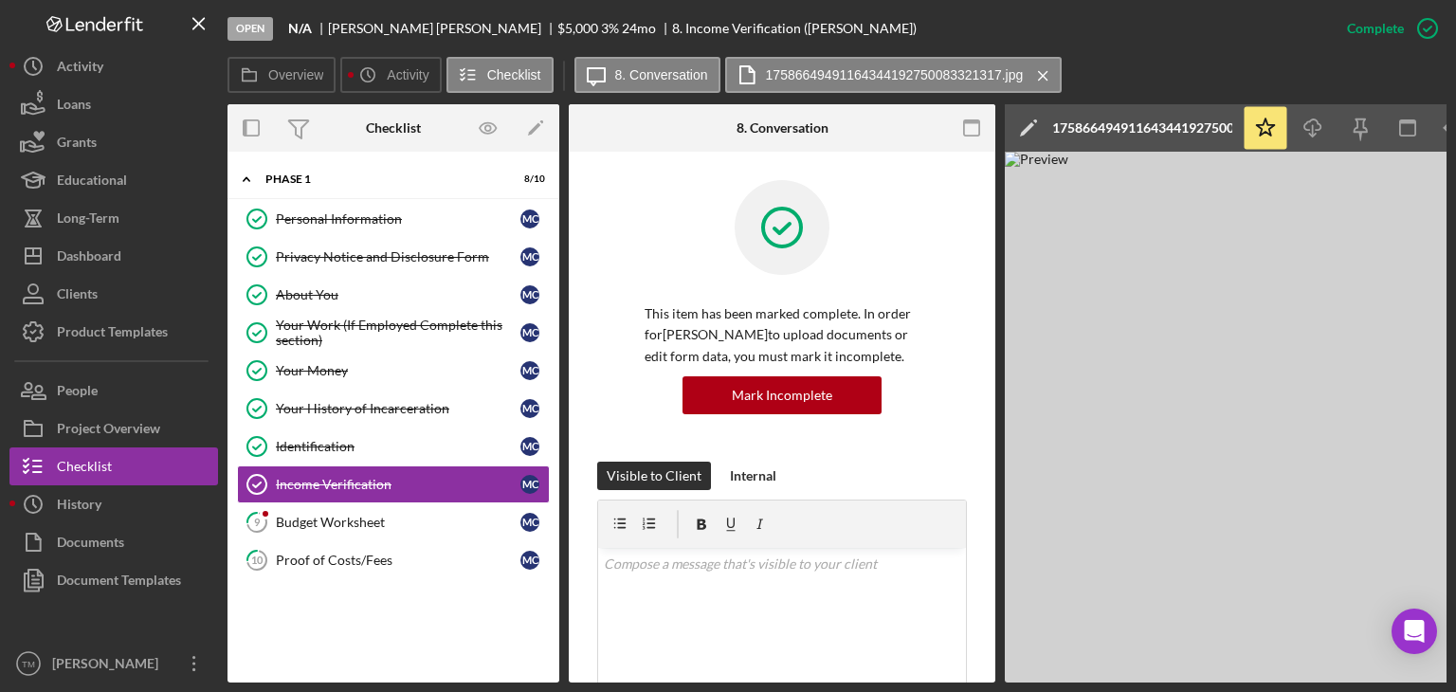
click at [334, 521] on div "Budget Worksheet" at bounding box center [398, 522] width 245 height 15
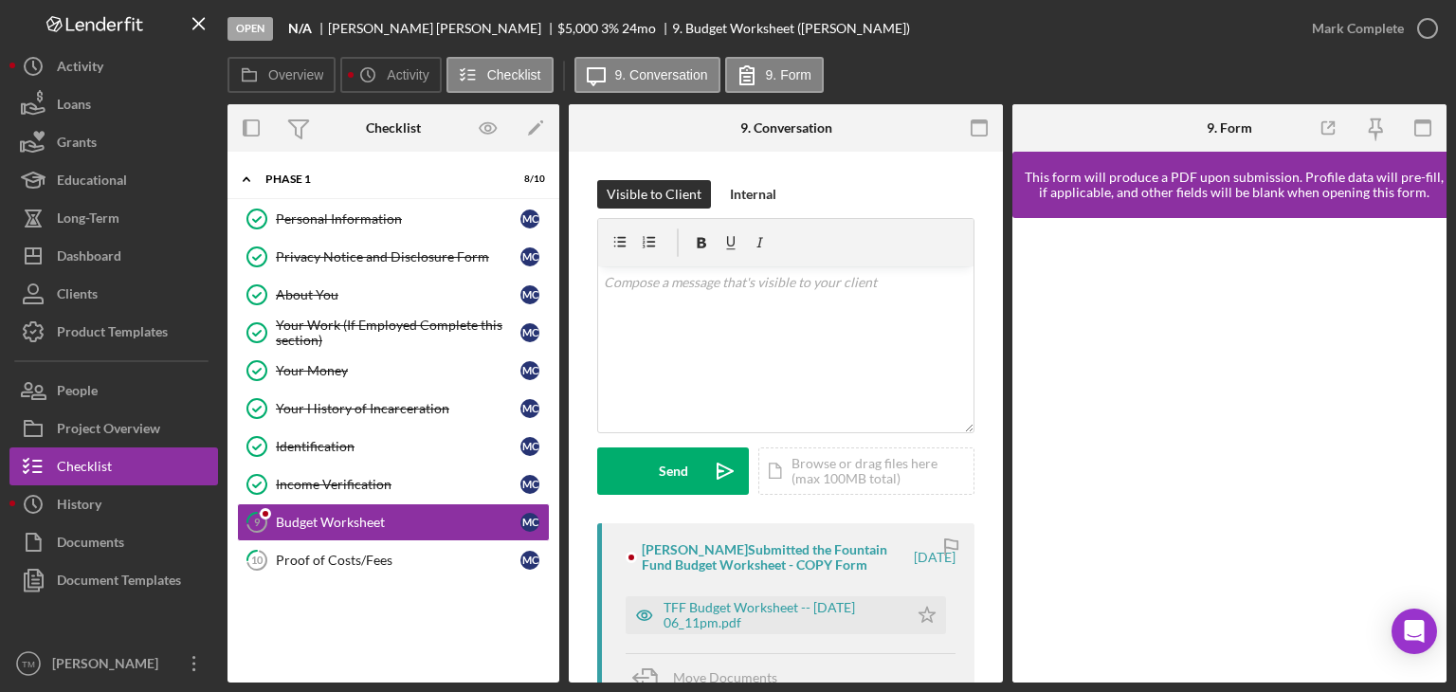
click at [753, 618] on div "TFF Budget Worksheet -- 2025-09-23 06_11pm.pdf" at bounding box center [781, 615] width 235 height 30
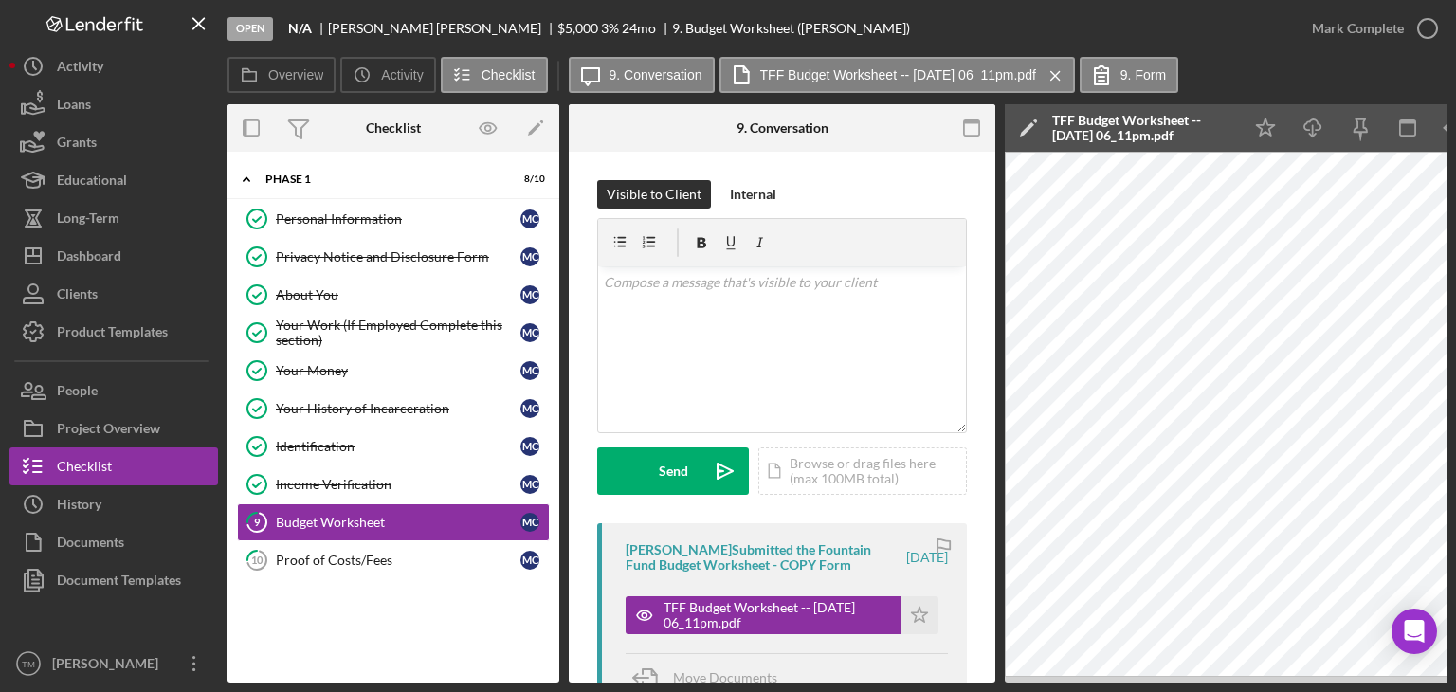
scroll to position [0, 4]
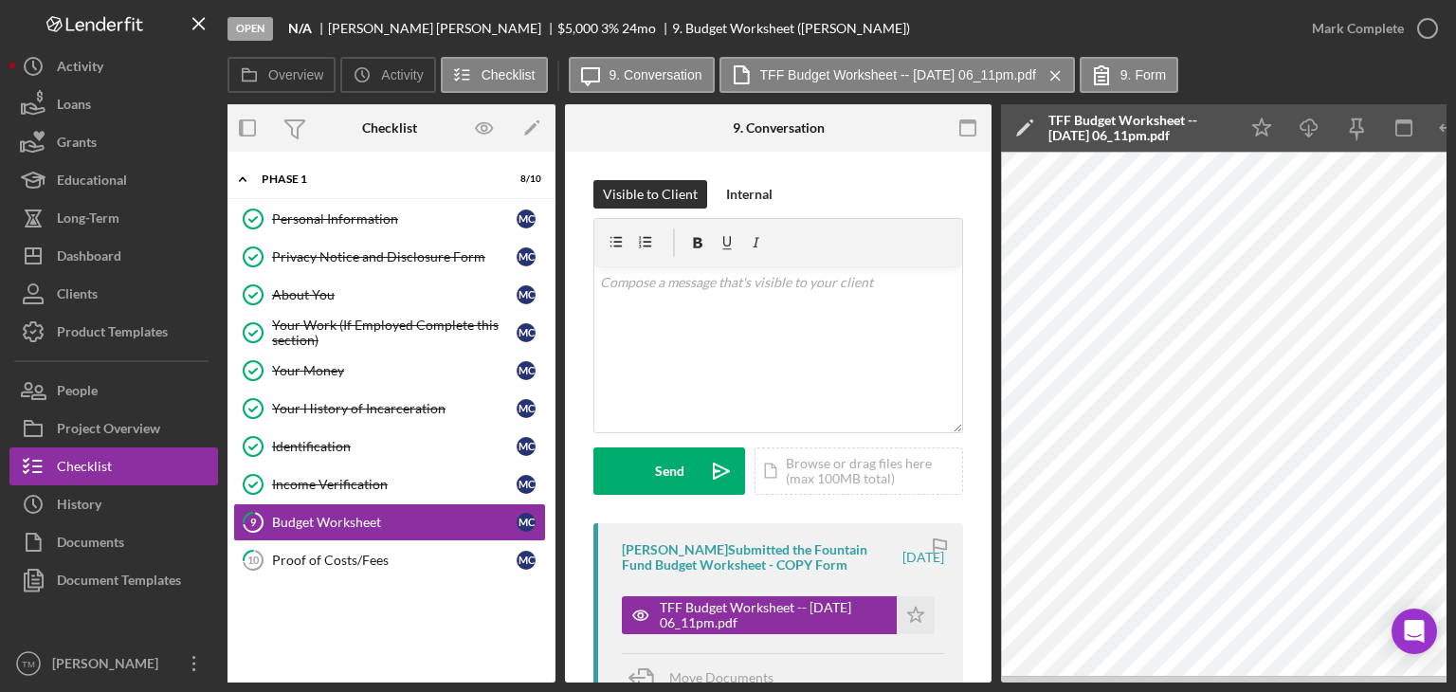
click at [0, 0] on icon "button" at bounding box center [0, 0] width 0 height 0
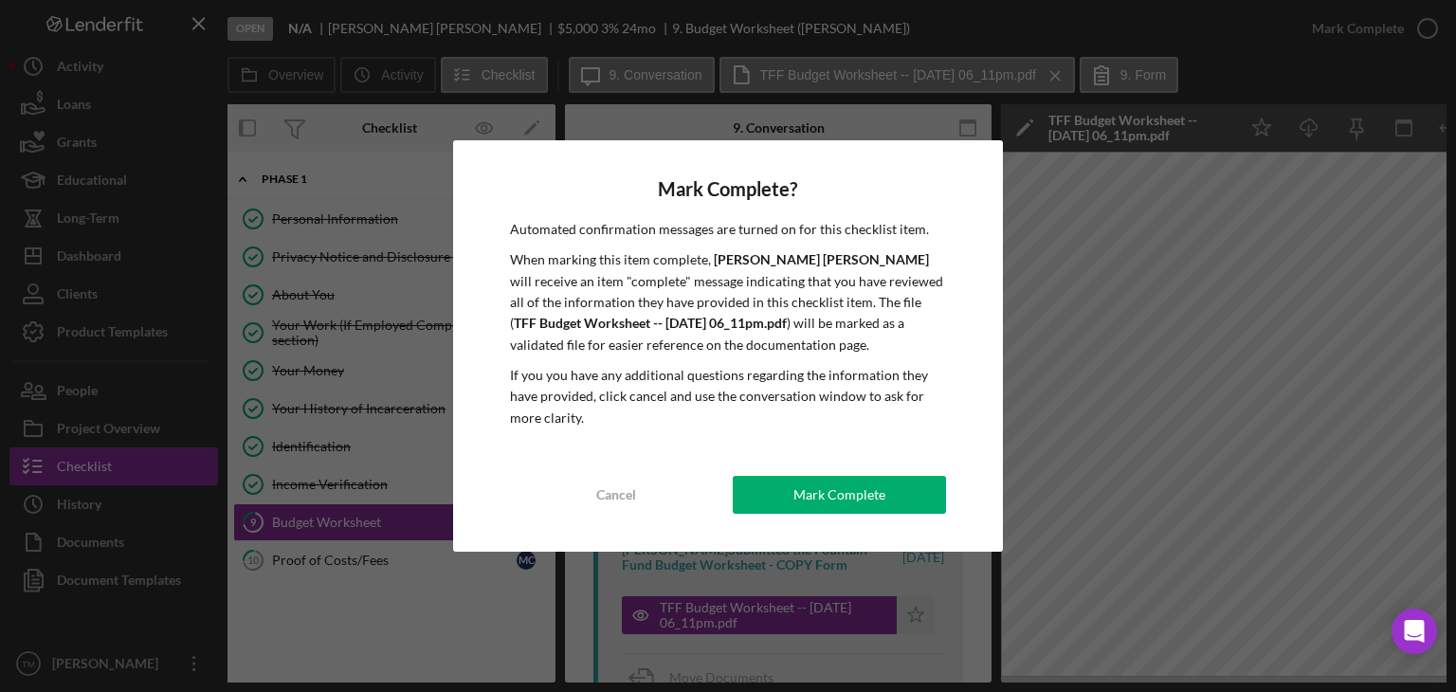
click at [891, 490] on button "Mark Complete" at bounding box center [839, 495] width 213 height 38
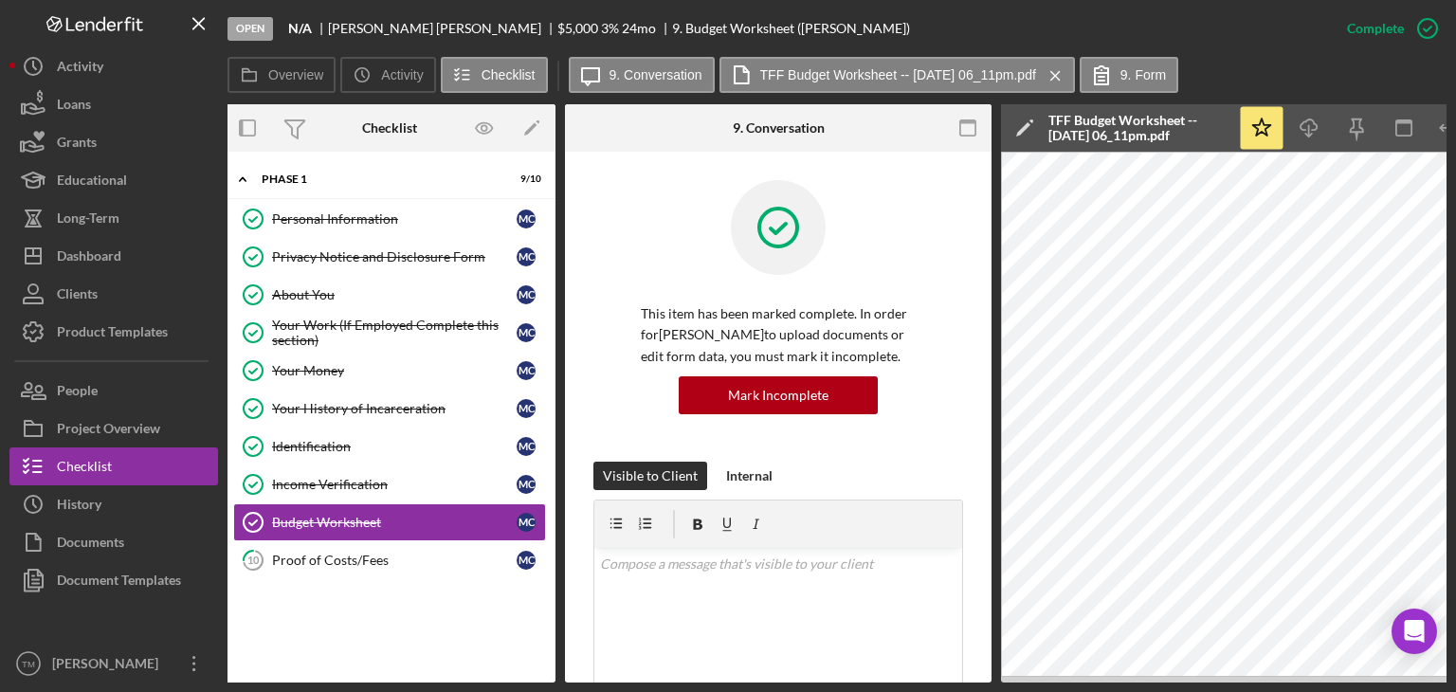
click at [64, 388] on div "People" at bounding box center [77, 393] width 41 height 43
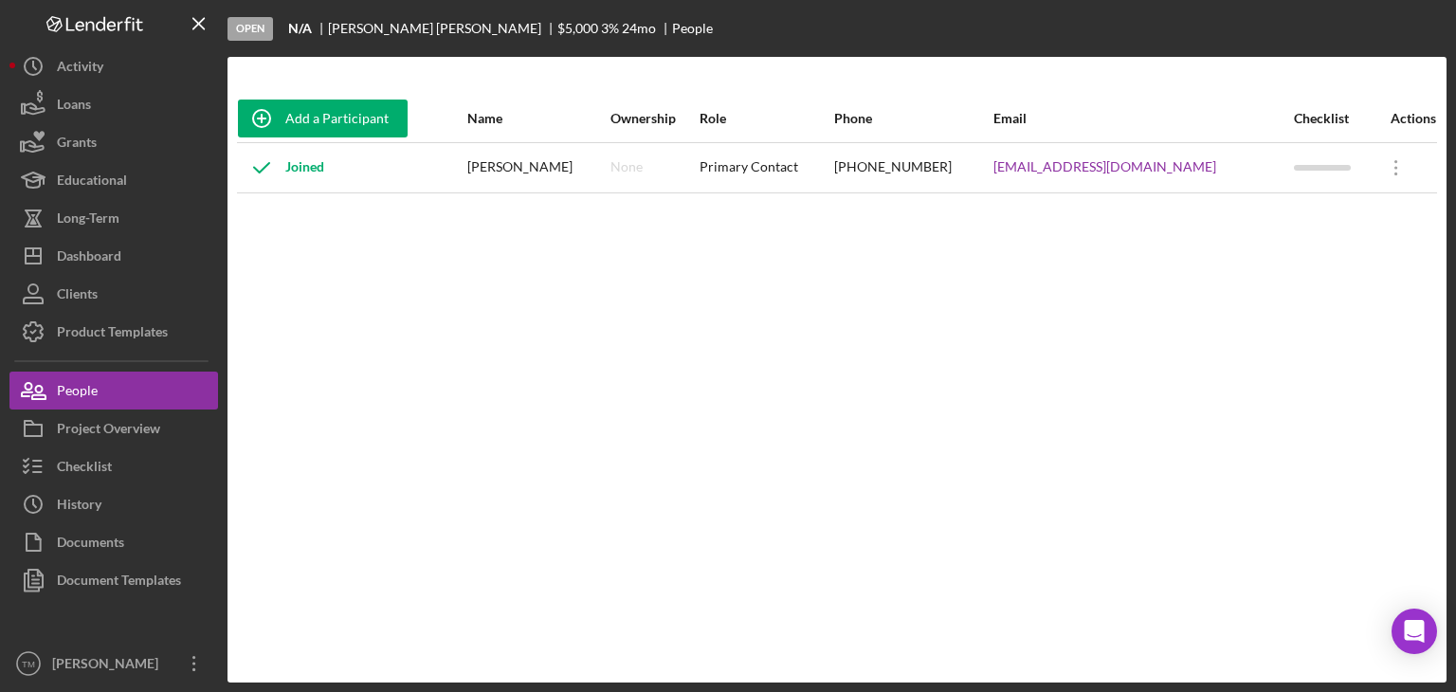
click at [95, 253] on div "Dashboard" at bounding box center [89, 258] width 64 height 43
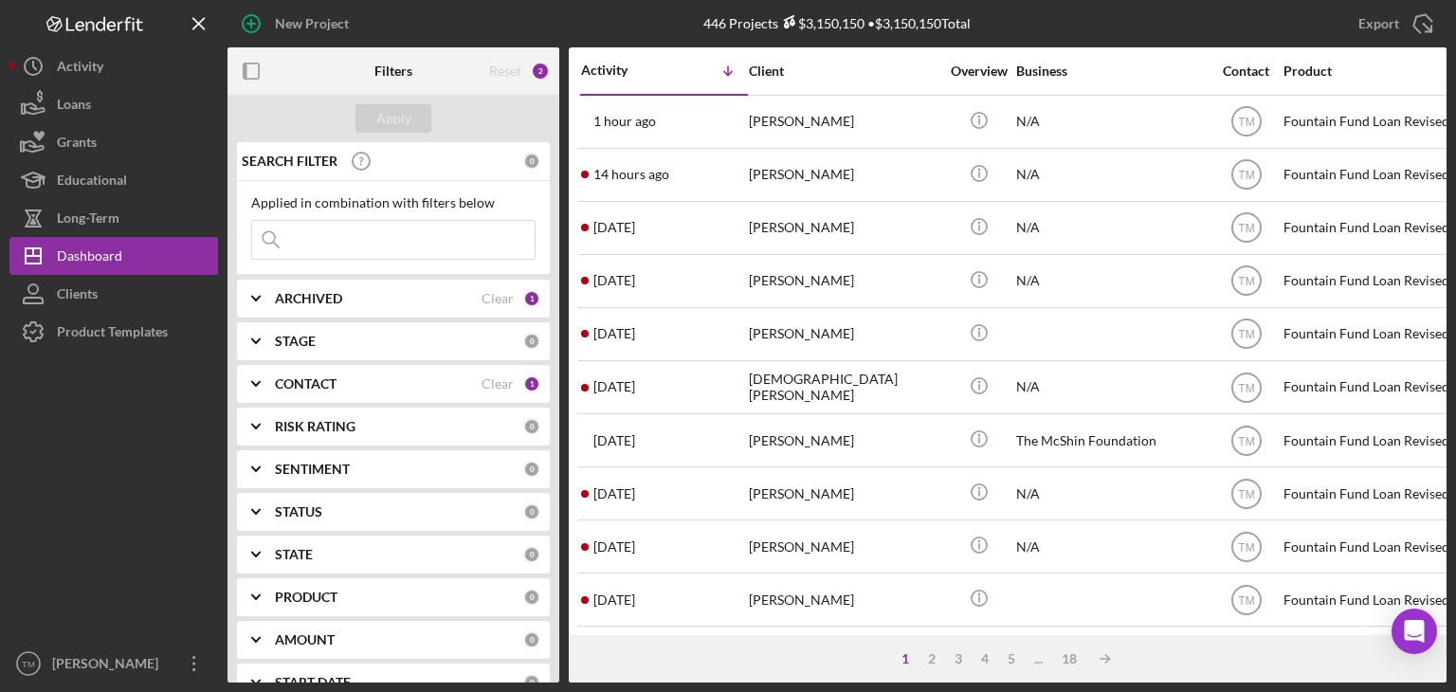
click at [796, 174] on div "Coty Savage" at bounding box center [844, 175] width 190 height 50
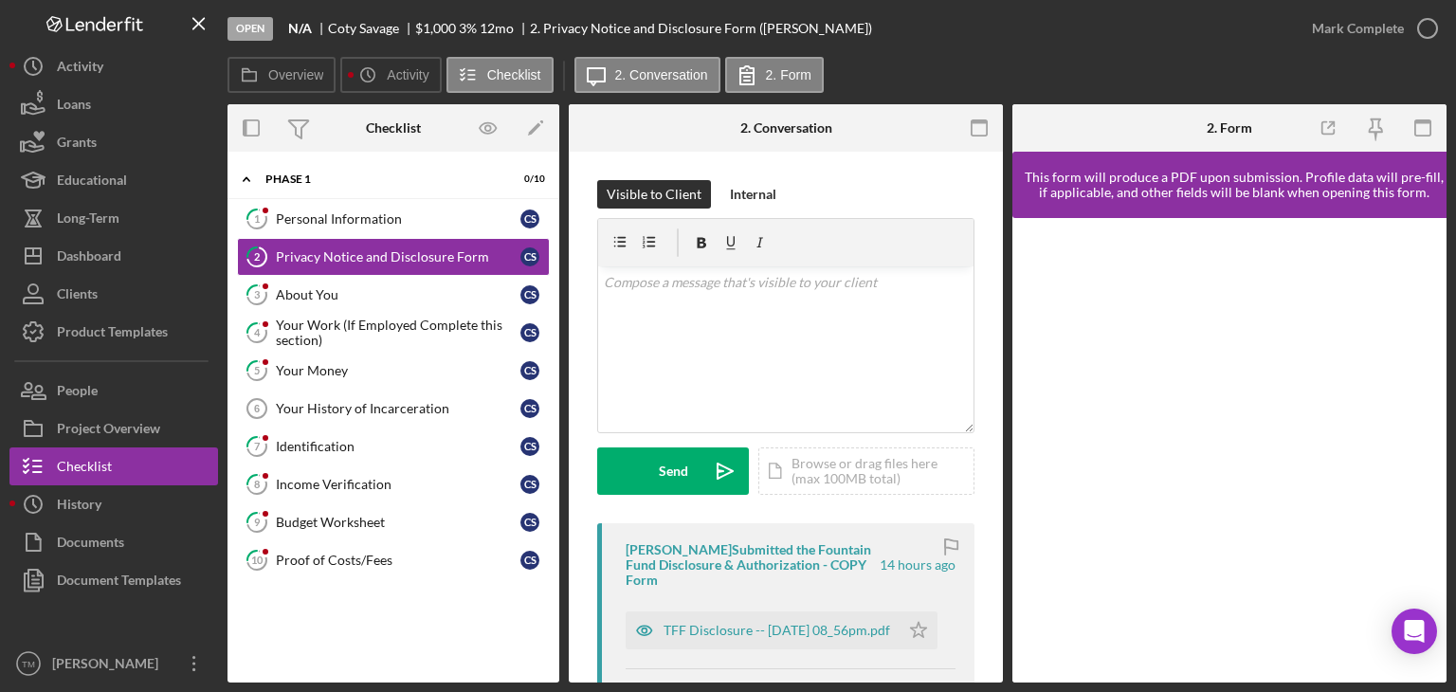
click at [0, 0] on icon "button" at bounding box center [0, 0] width 0 height 0
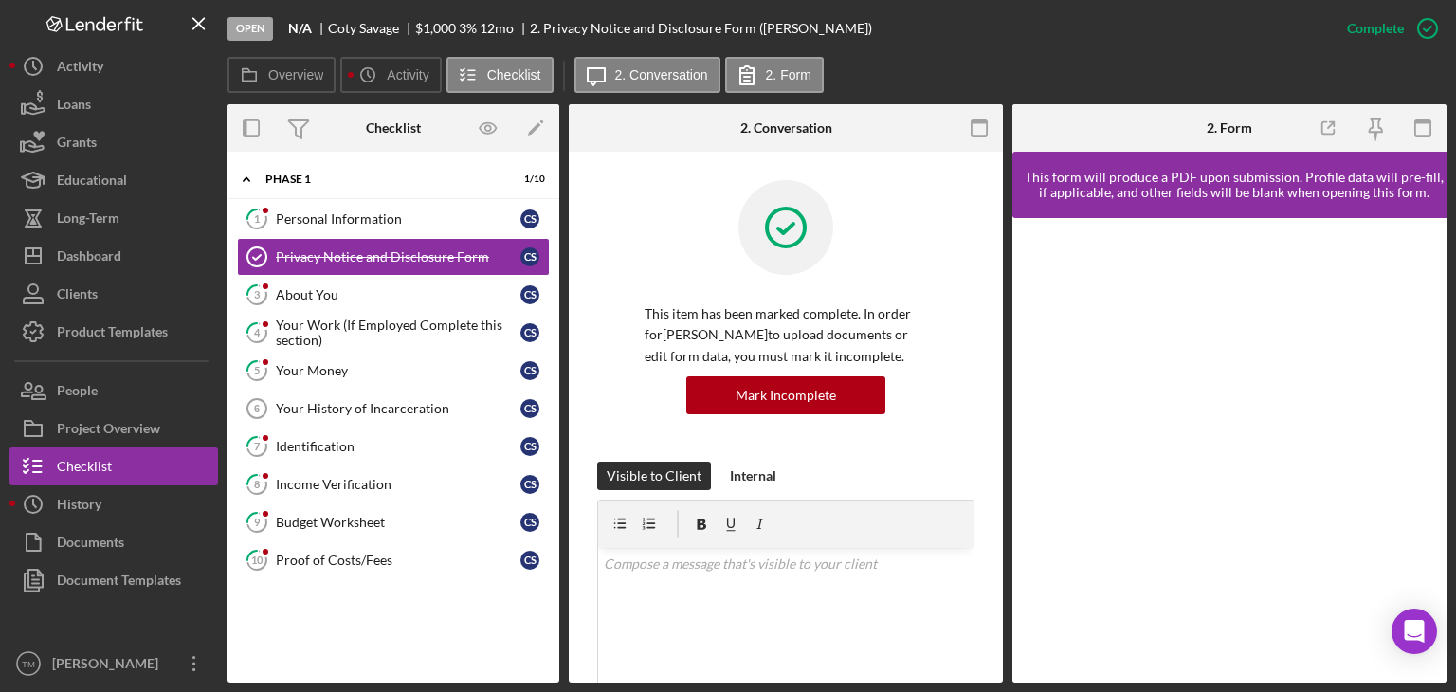
click at [339, 252] on div "Privacy Notice and Disclosure Form" at bounding box center [398, 256] width 245 height 15
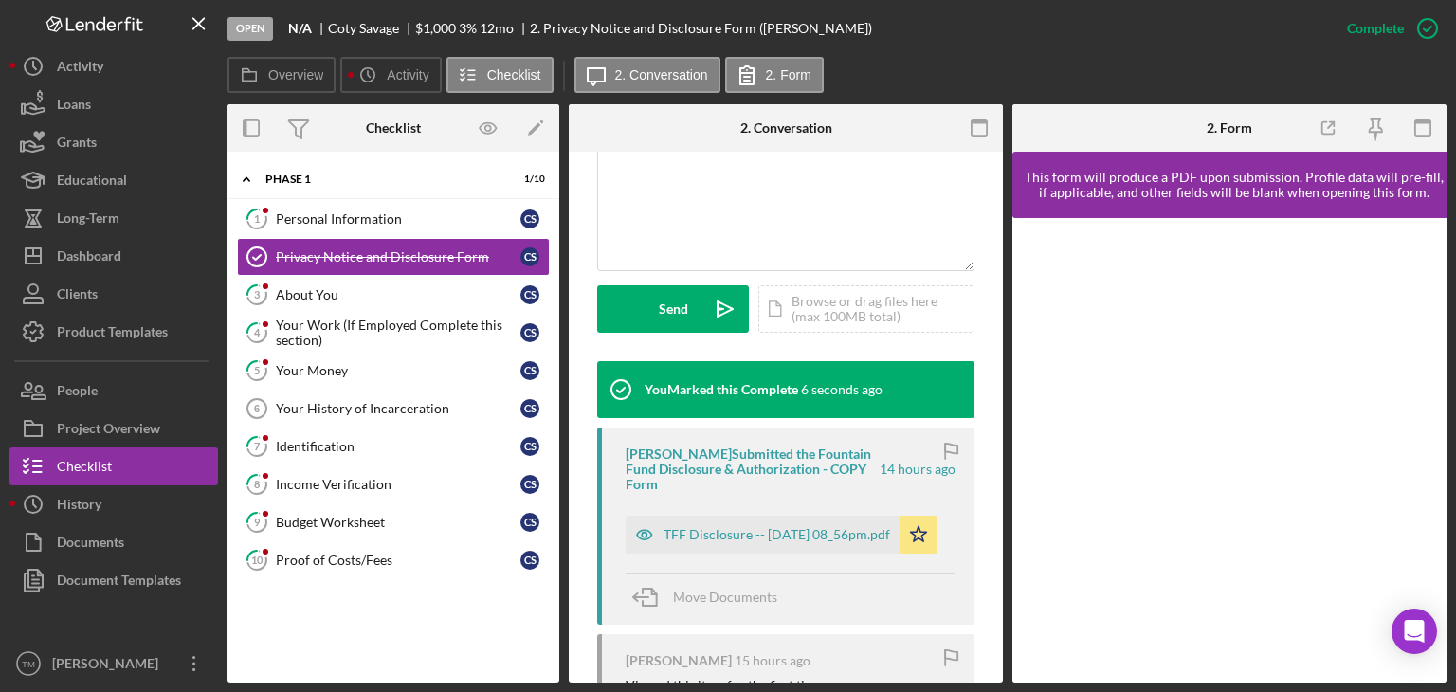
scroll to position [474, 0]
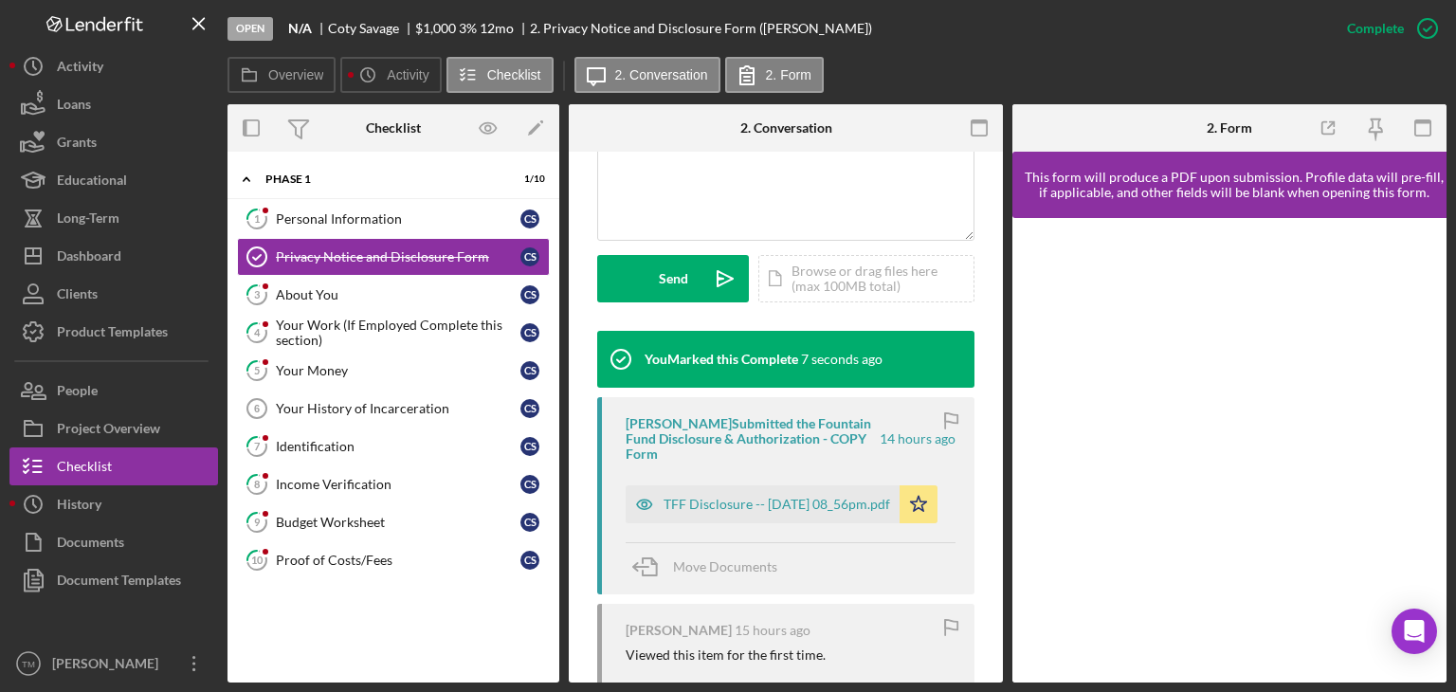
click at [736, 512] on div "TFF Disclosure -- 2025-10-06 08_56pm.pdf" at bounding box center [777, 504] width 227 height 15
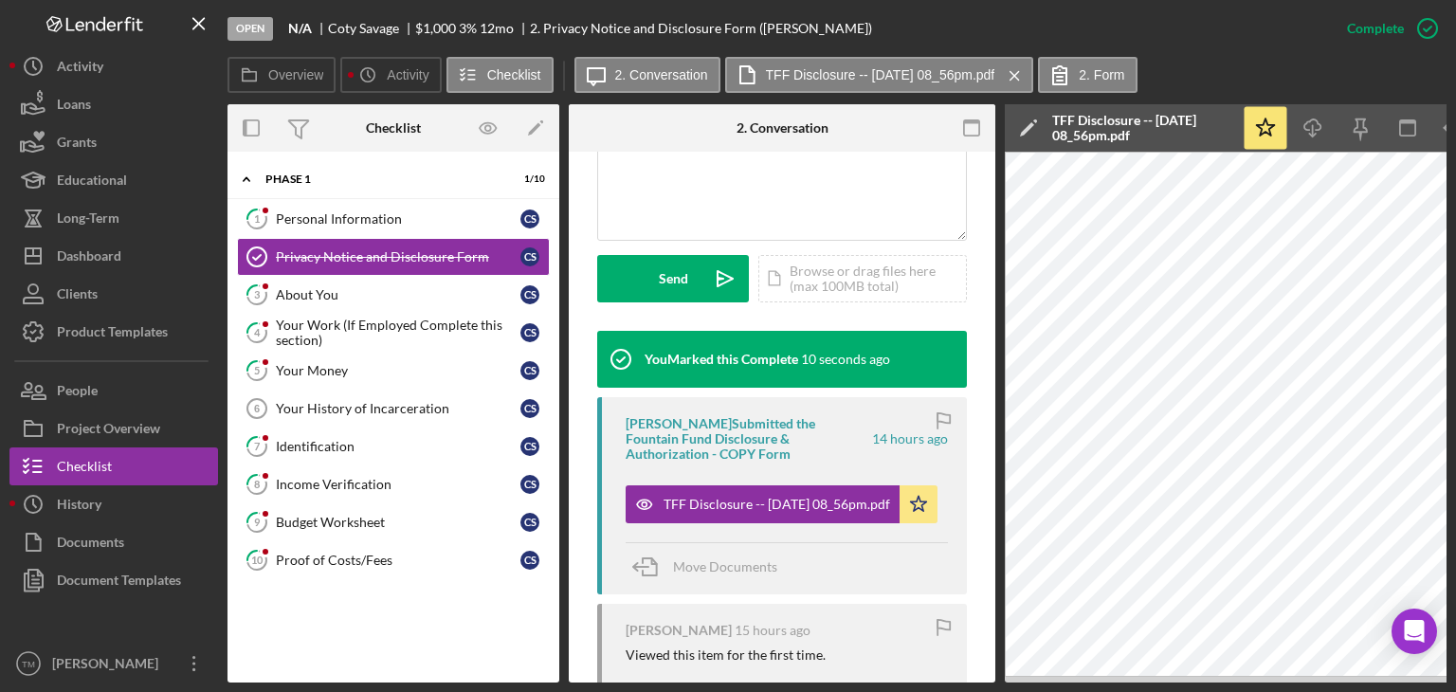
click at [307, 290] on div "About You" at bounding box center [398, 294] width 245 height 15
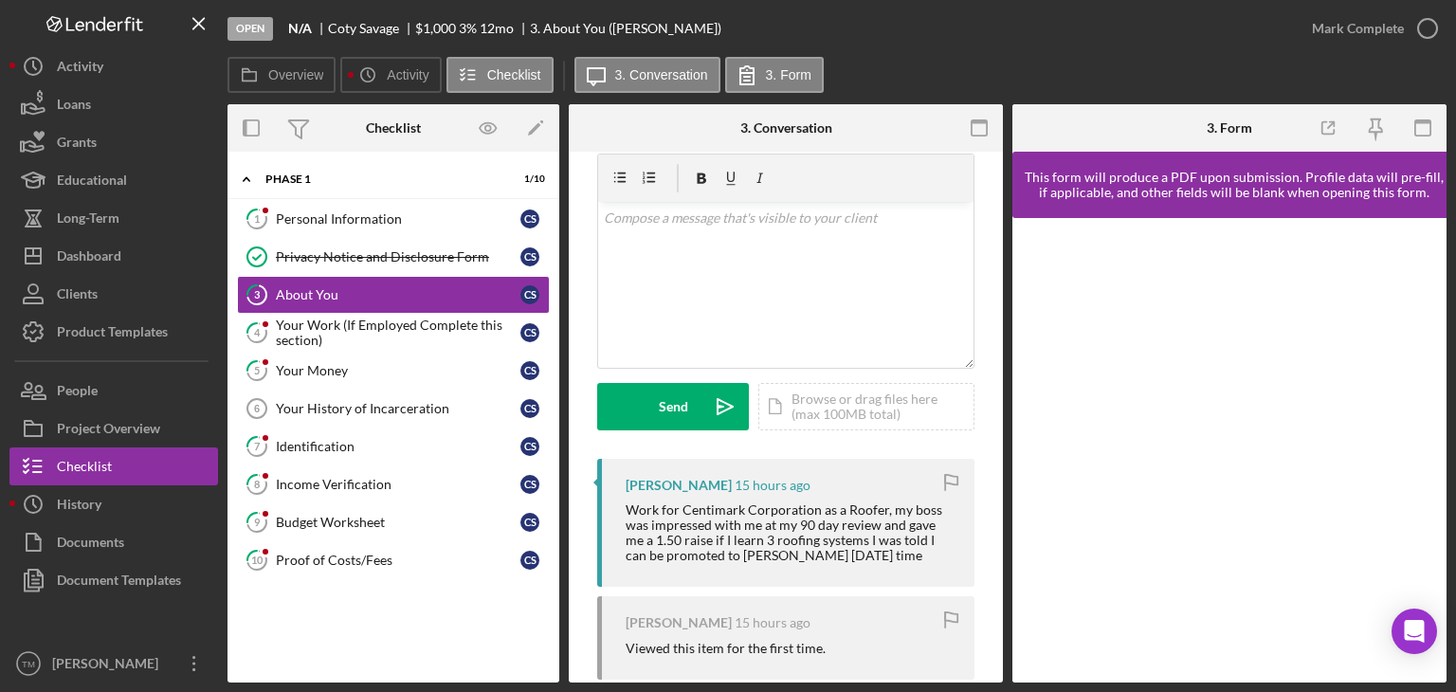
scroll to position [16, 0]
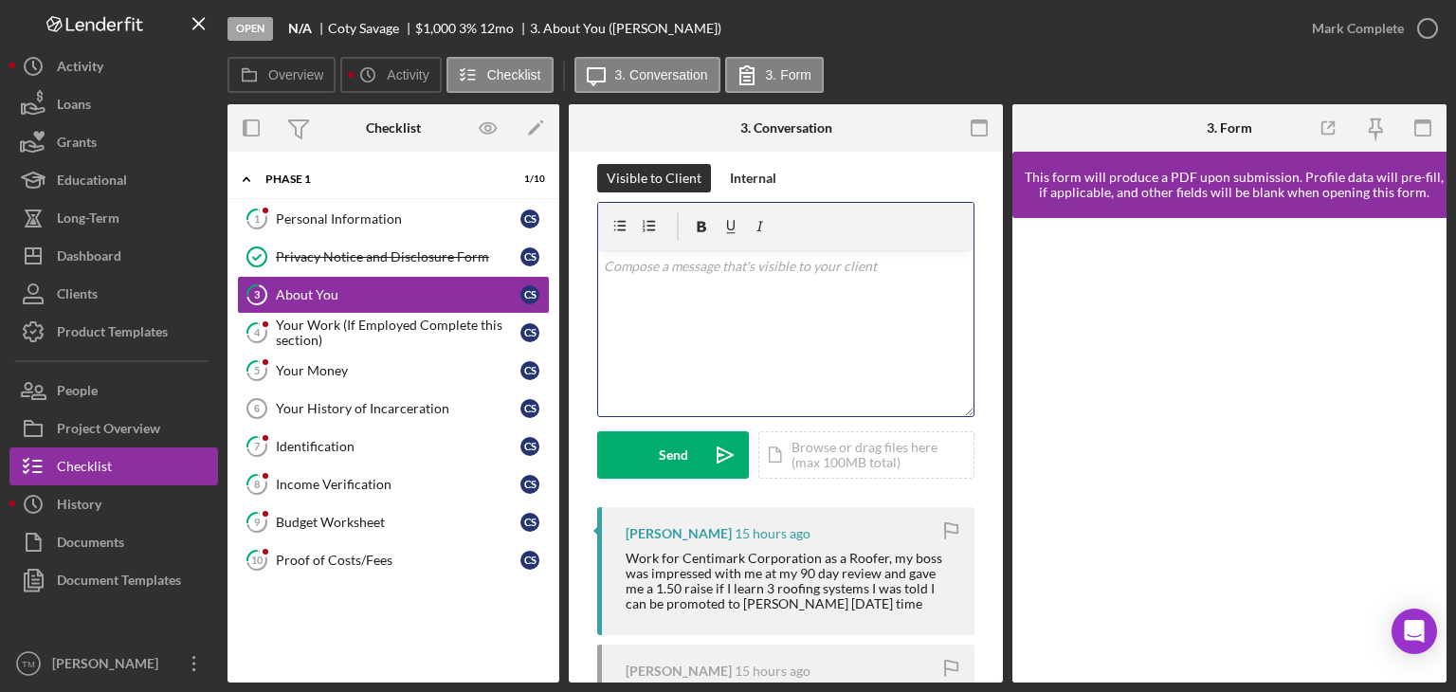
click at [623, 285] on div "v Color teal Color pink Remove color Add row above Add row below Add column bef…" at bounding box center [785, 333] width 375 height 166
click at [672, 452] on div "Send" at bounding box center [673, 454] width 29 height 47
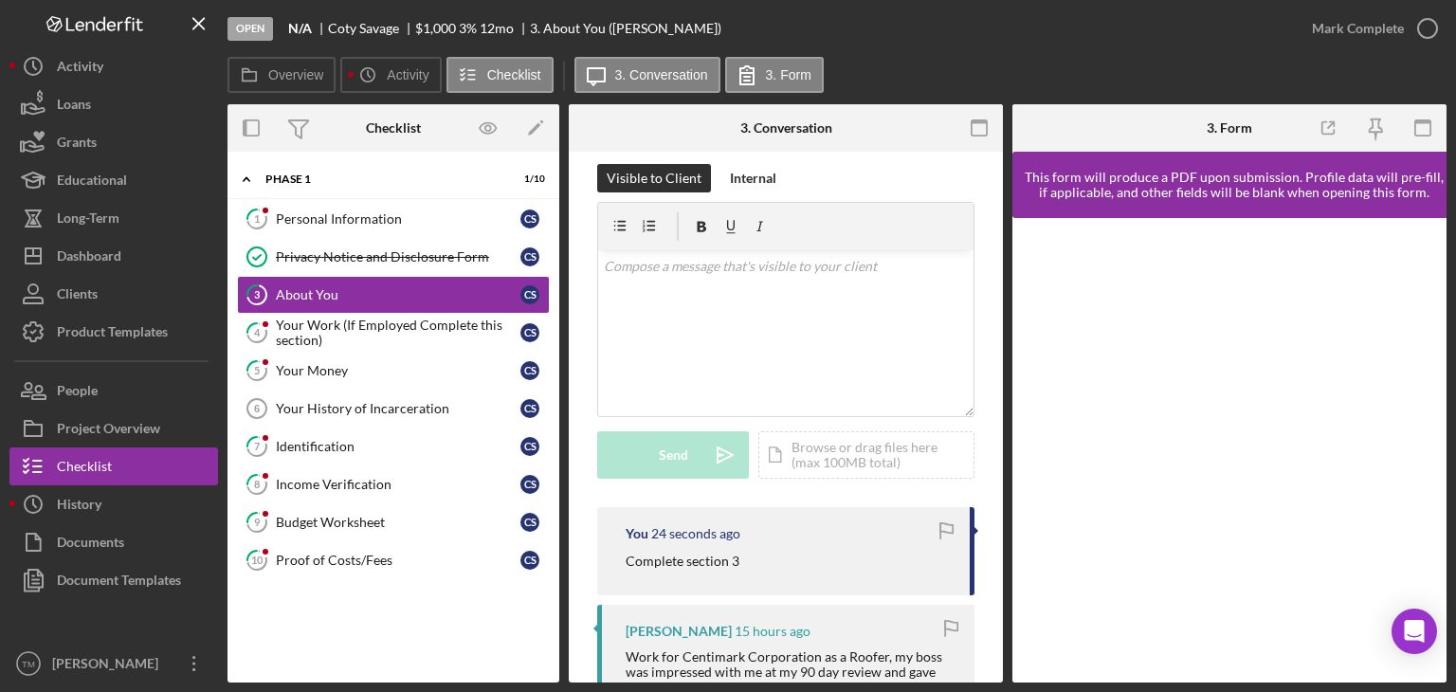
click at [315, 410] on div "Your History of Incarceration" at bounding box center [398, 408] width 245 height 15
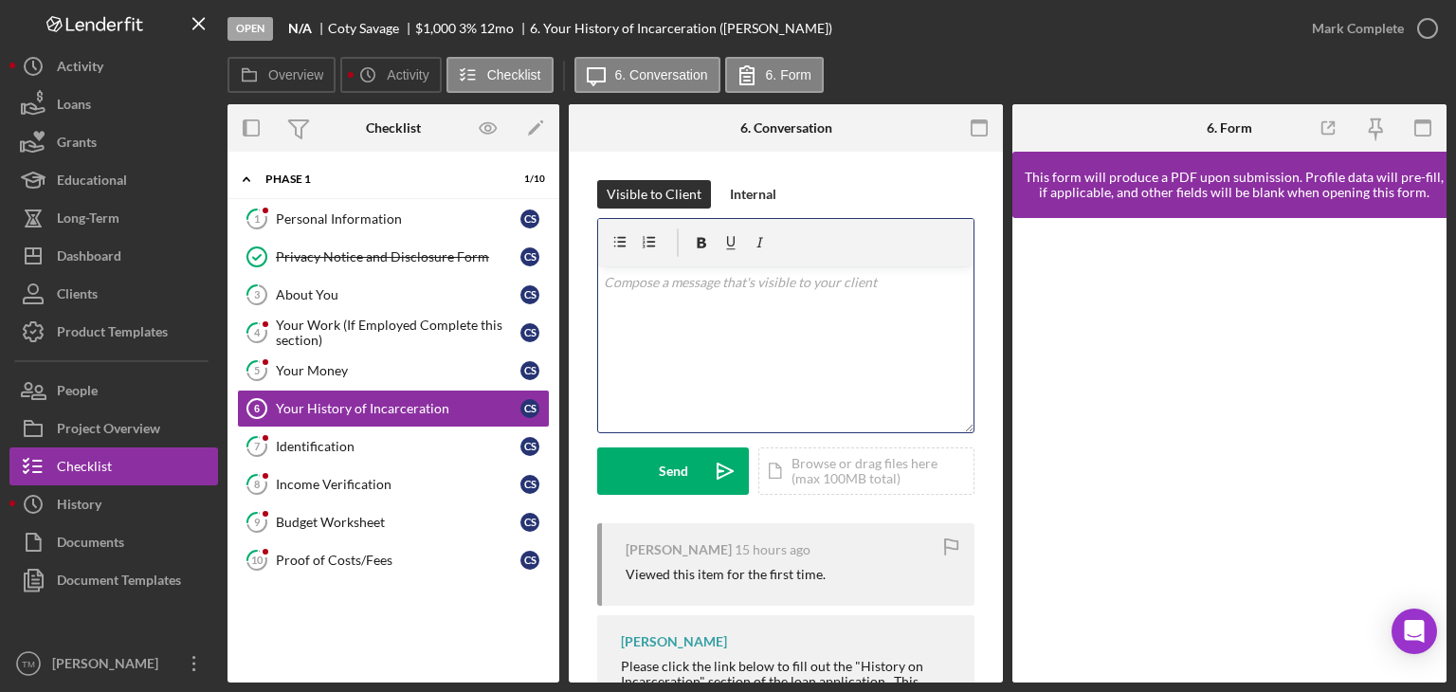
click at [637, 303] on div "v Color teal Color pink Remove color Add row above Add row below Add column bef…" at bounding box center [785, 349] width 375 height 166
